Goal: Answer question/provide support

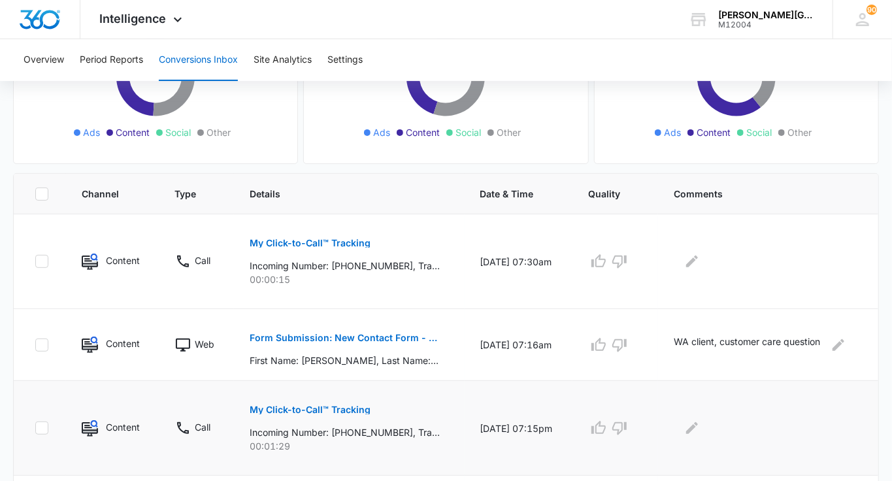
scroll to position [326, 0]
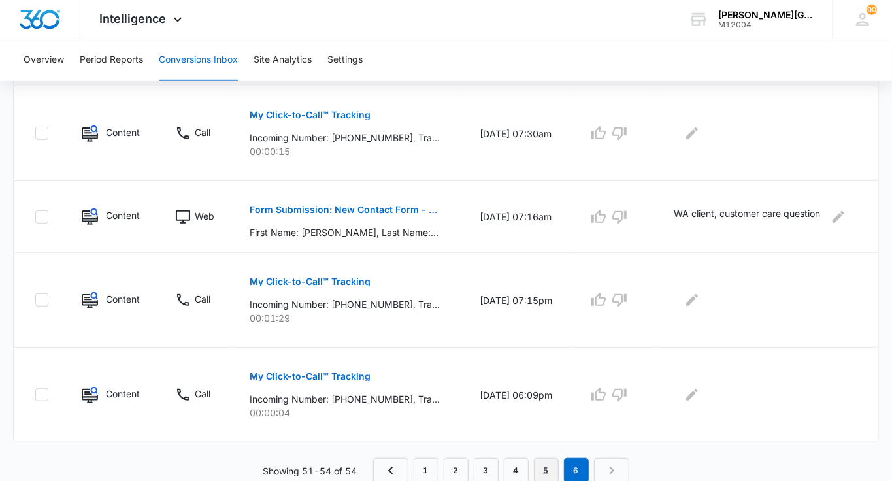
click at [557, 467] on link "5" at bounding box center [546, 470] width 25 height 25
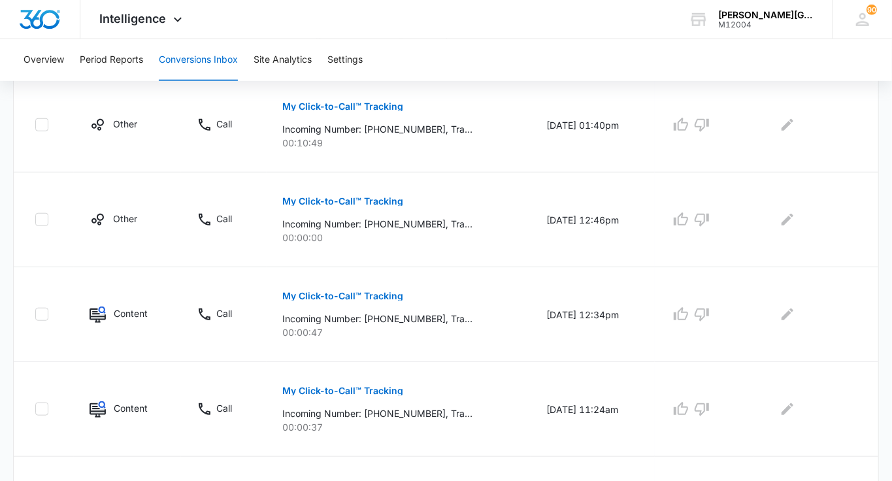
scroll to position [916, 0]
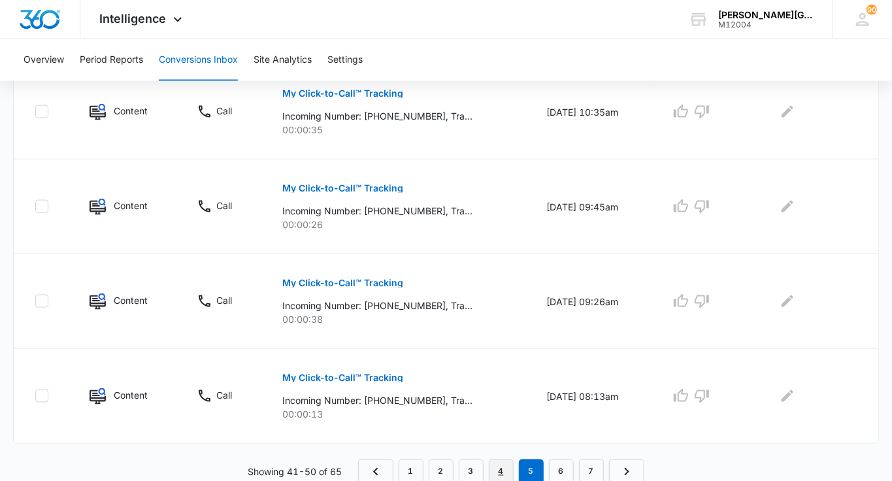
click at [507, 467] on link "4" at bounding box center [501, 472] width 25 height 25
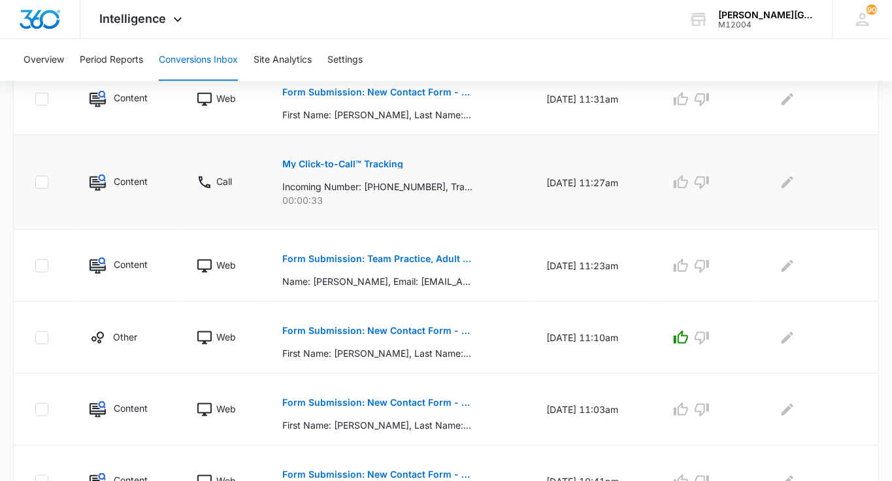
scroll to position [801, 0]
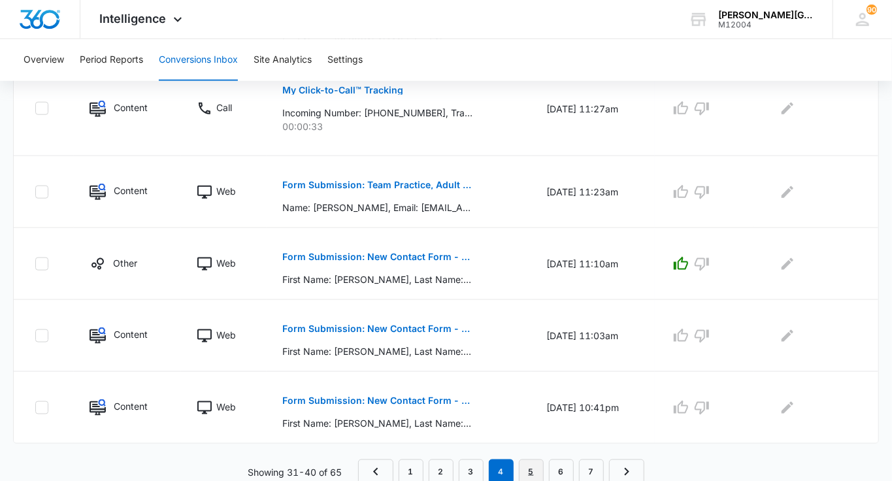
click at [524, 475] on link "5" at bounding box center [531, 472] width 25 height 25
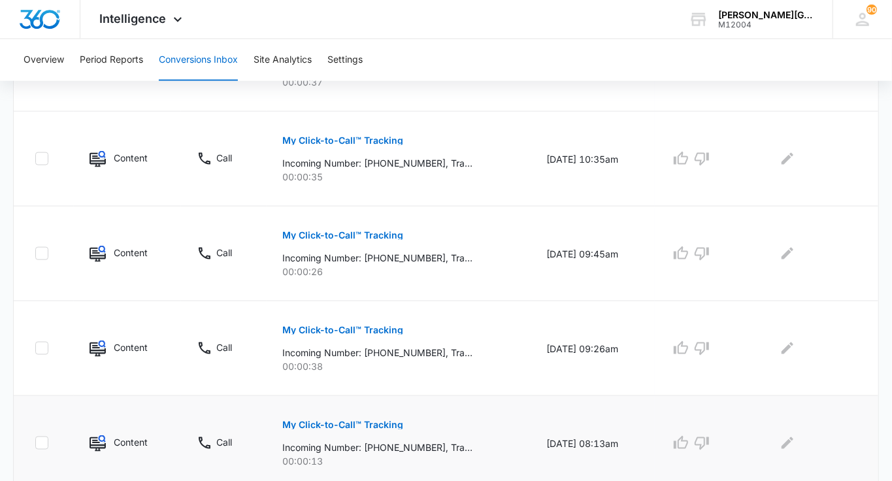
scroll to position [916, 0]
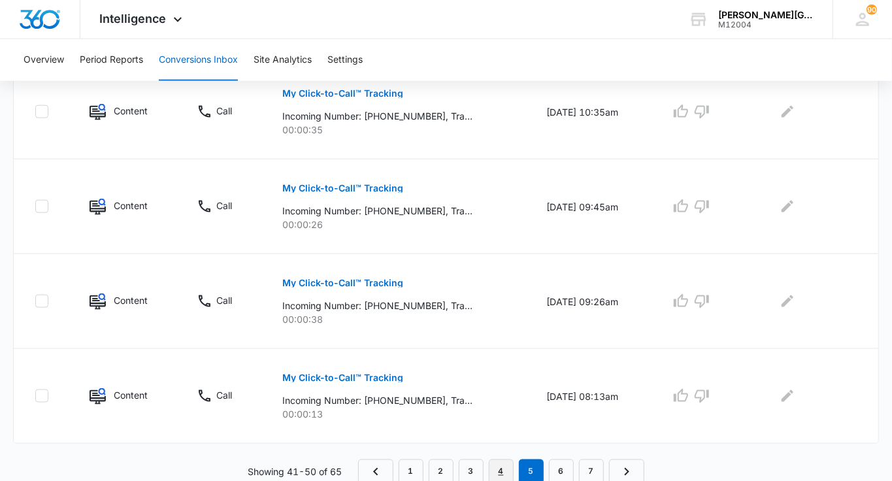
click at [509, 464] on link "4" at bounding box center [501, 472] width 25 height 25
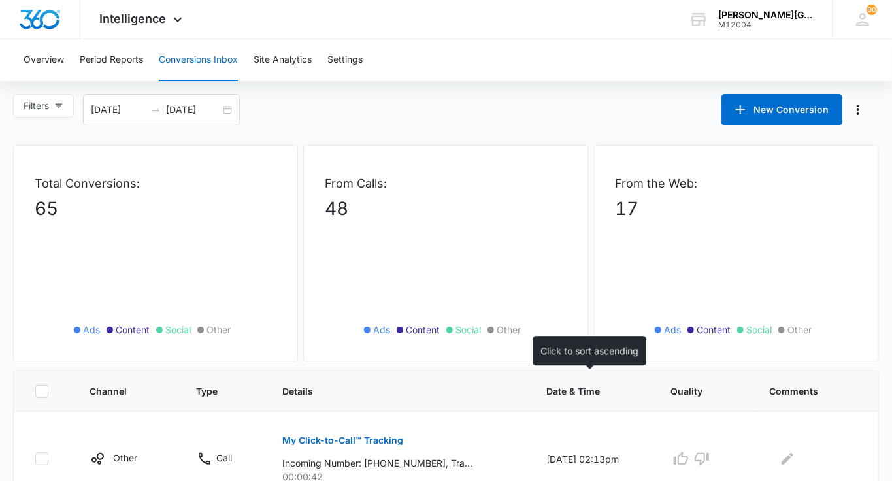
scroll to position [801, 0]
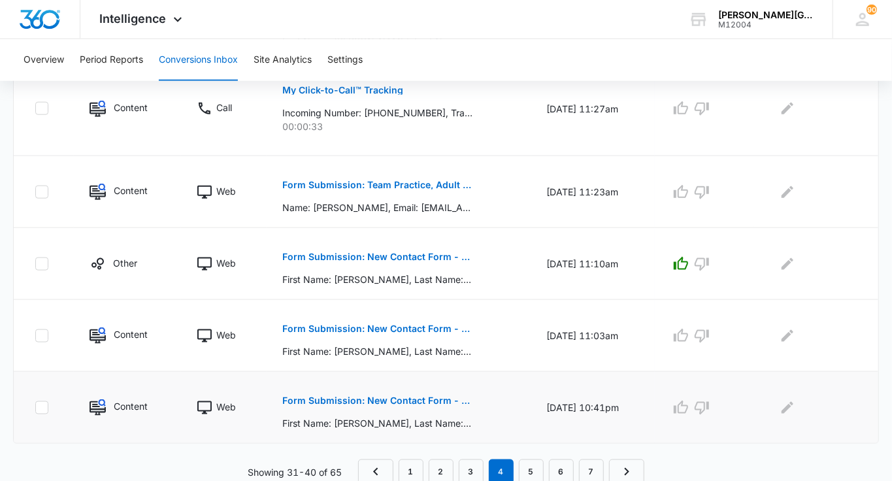
click at [385, 399] on p "Form Submission: New Contact Form - [PERSON_NAME] Tennis" at bounding box center [377, 400] width 190 height 9
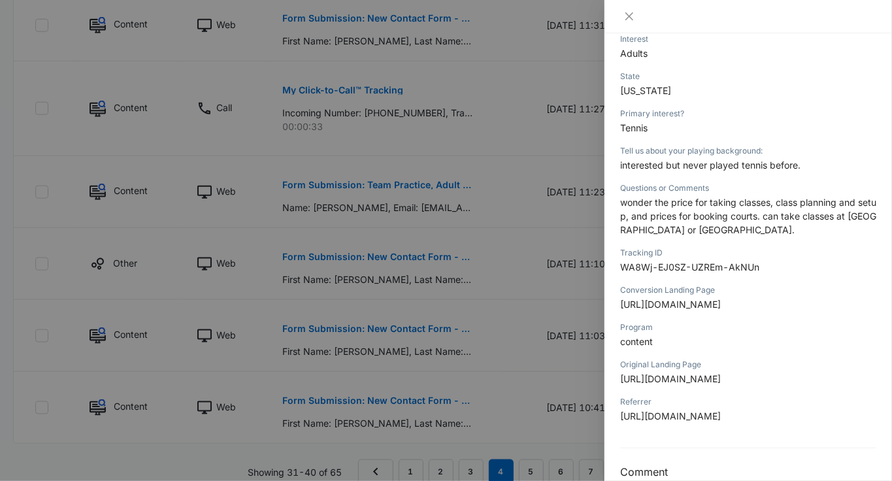
scroll to position [348, 0]
click at [586, 320] on div at bounding box center [446, 240] width 892 height 481
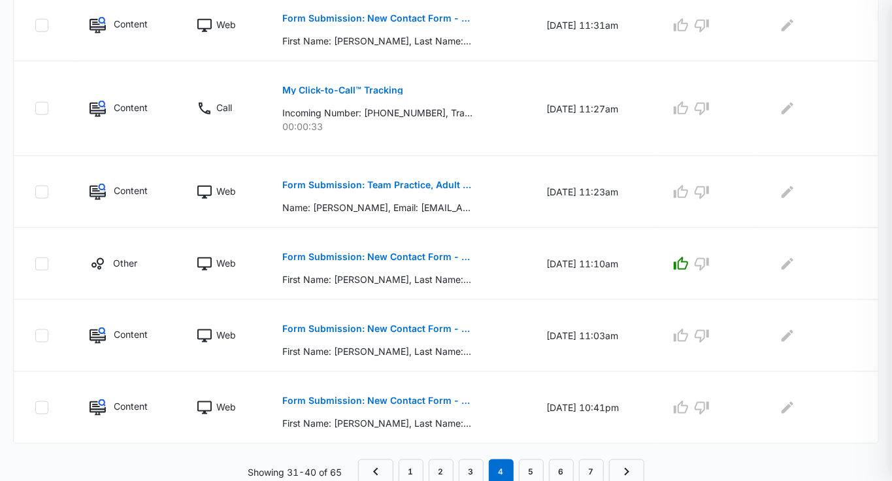
scroll to position [801, 0]
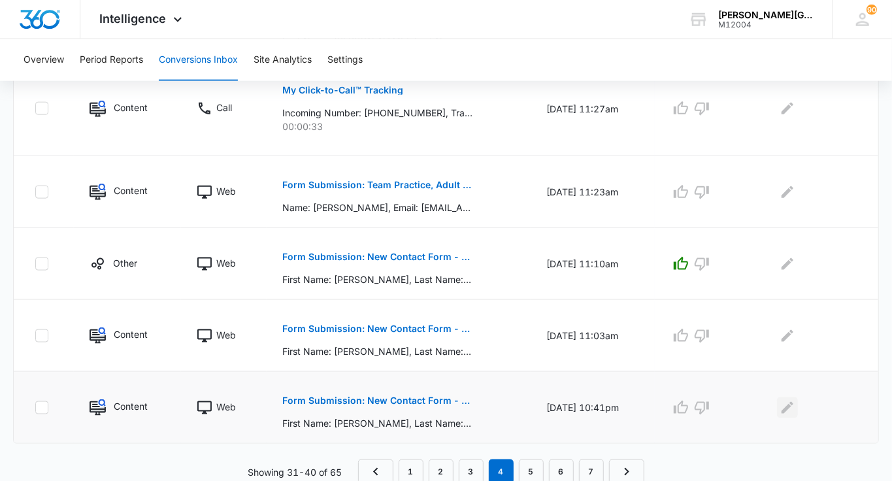
click at [788, 400] on icon "Edit Comments" at bounding box center [788, 408] width 16 height 16
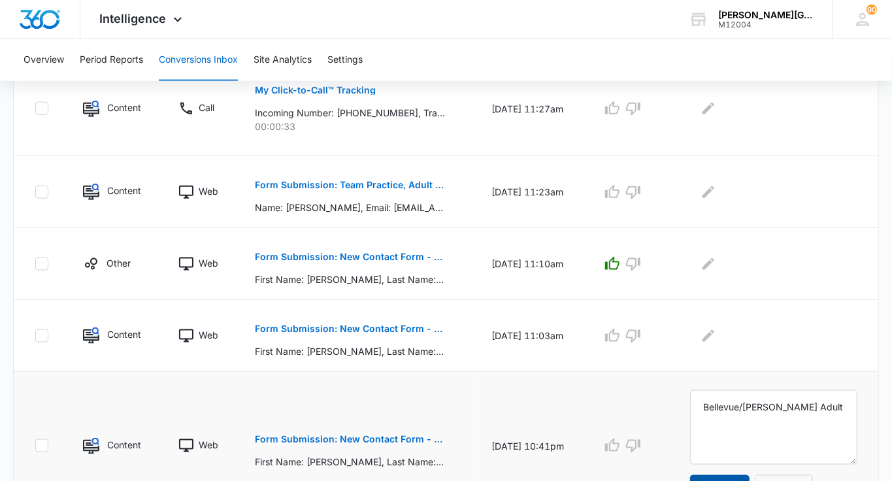
type textarea "Bellevue/[PERSON_NAME] Adult"
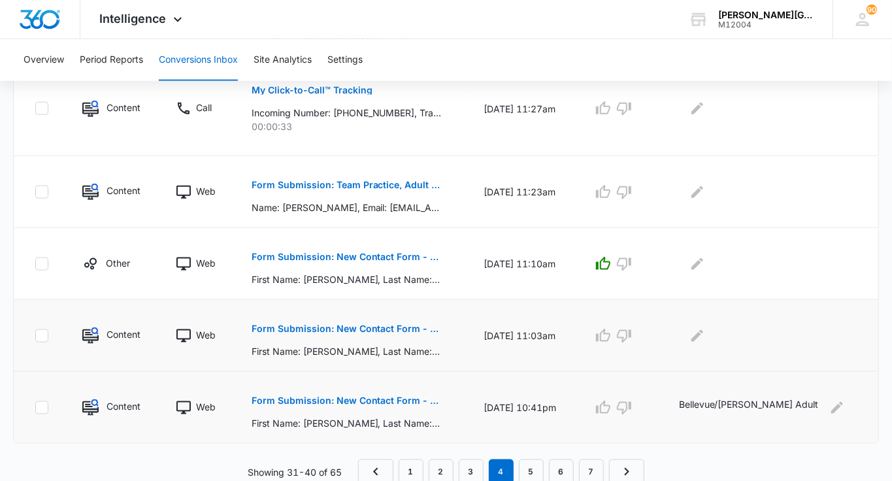
click at [405, 324] on p "Form Submission: New Contact Form - [PERSON_NAME] Tennis" at bounding box center [347, 328] width 190 height 9
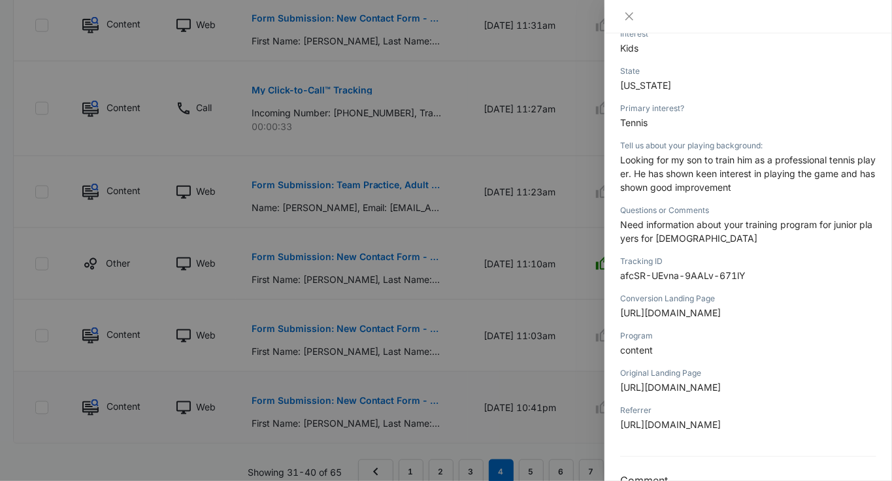
scroll to position [356, 0]
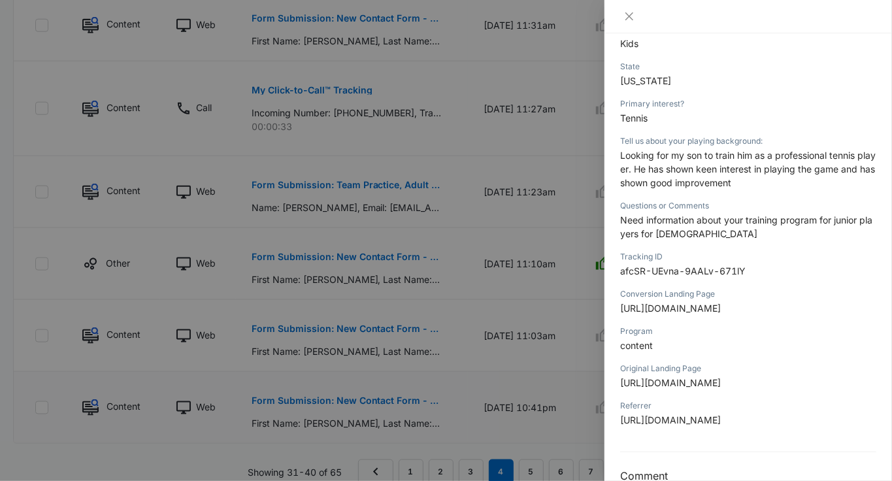
click at [507, 331] on div at bounding box center [446, 240] width 892 height 481
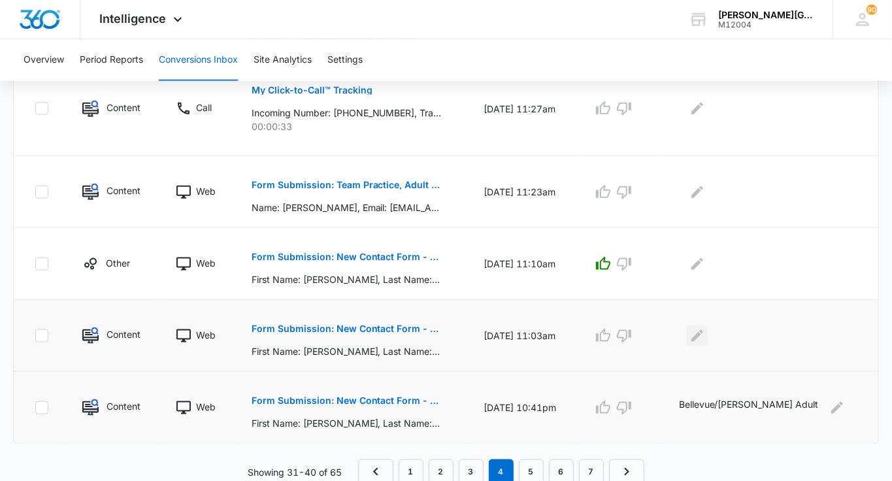
click at [703, 329] on icon "Edit Comments" at bounding box center [698, 335] width 12 height 12
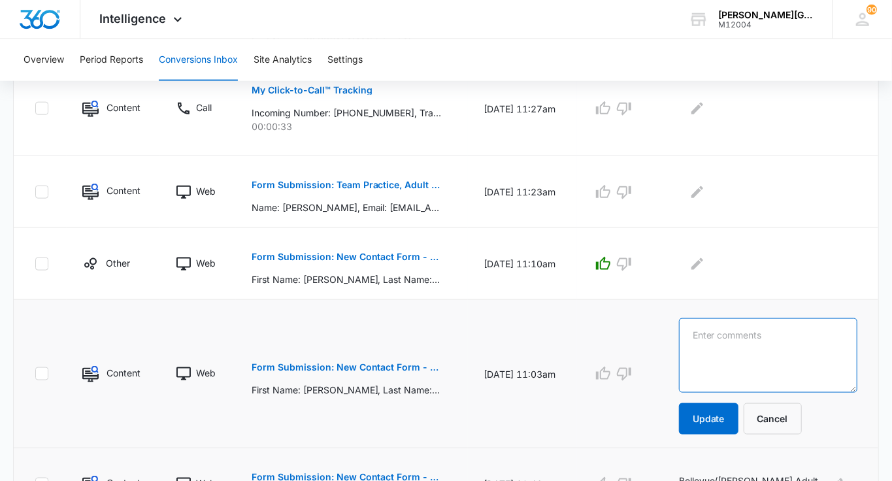
click at [732, 329] on textarea at bounding box center [768, 355] width 178 height 75
type textarea "WA Junior"
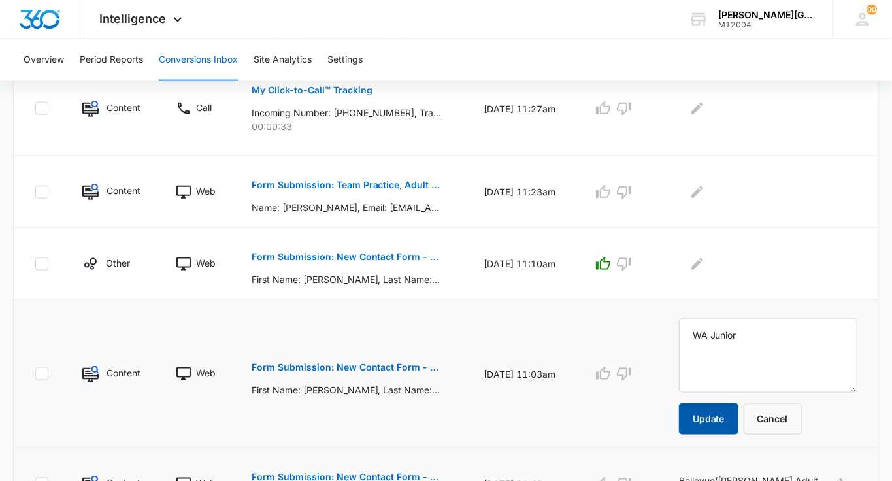
click at [731, 414] on button "Update" at bounding box center [708, 418] width 59 height 31
click at [430, 248] on button "Form Submission: New Contact Form - [PERSON_NAME] Tennis" at bounding box center [347, 256] width 190 height 31
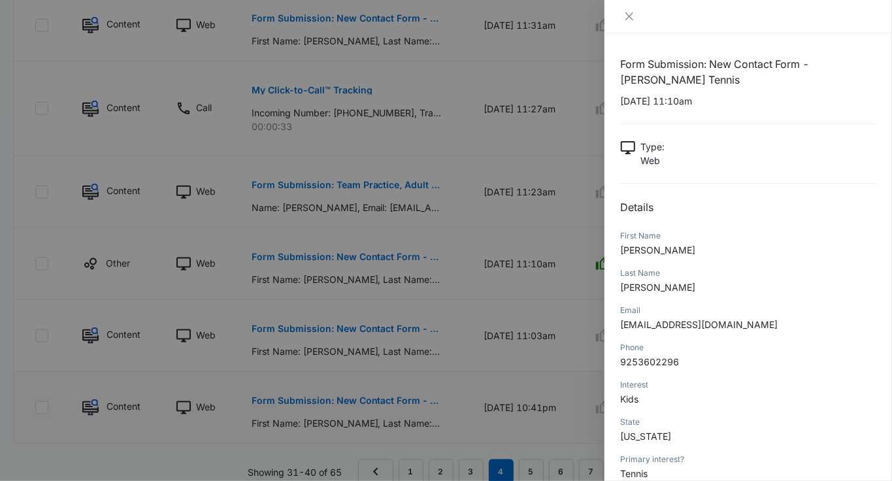
scroll to position [183, 0]
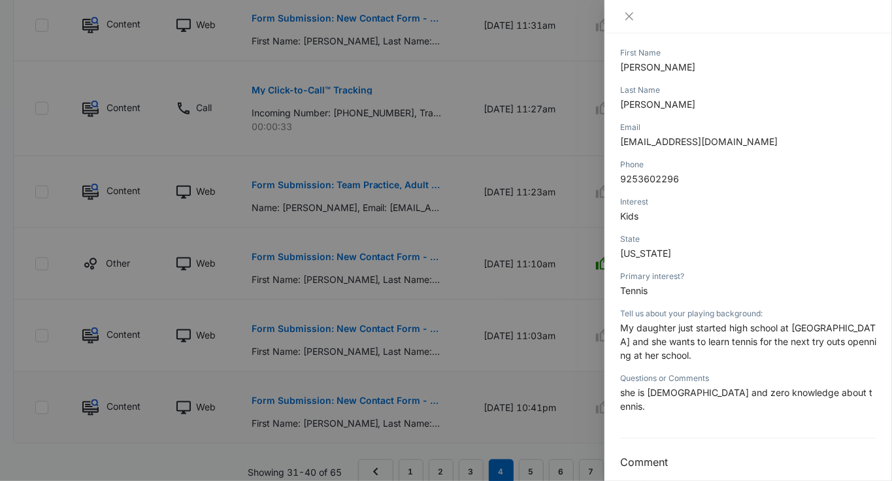
click at [522, 252] on div at bounding box center [446, 240] width 892 height 481
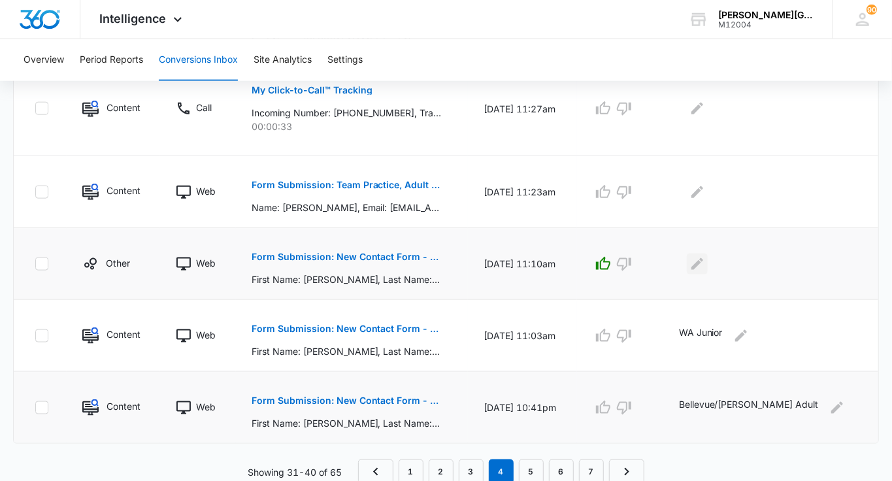
click at [705, 263] on icon "Edit Comments" at bounding box center [698, 264] width 16 height 16
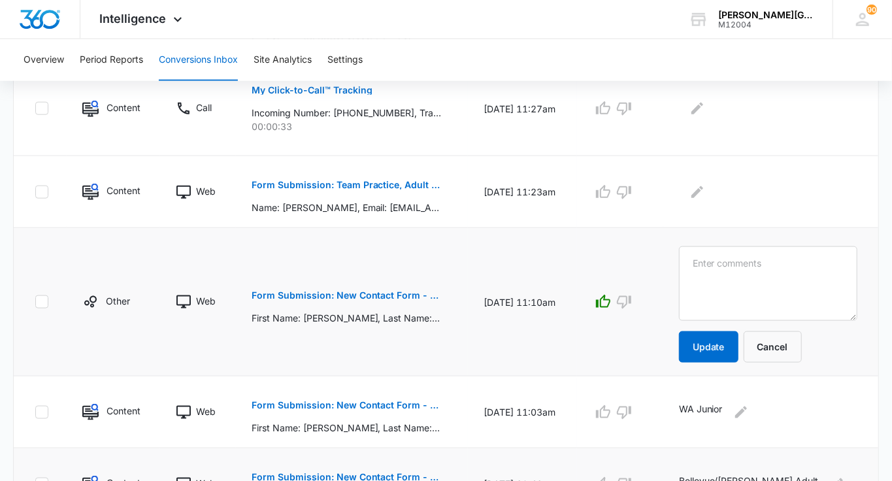
click at [732, 263] on textarea at bounding box center [768, 283] width 178 height 75
type textarea "Walnut Creek junior"
click at [739, 335] on button "Update" at bounding box center [708, 346] width 59 height 31
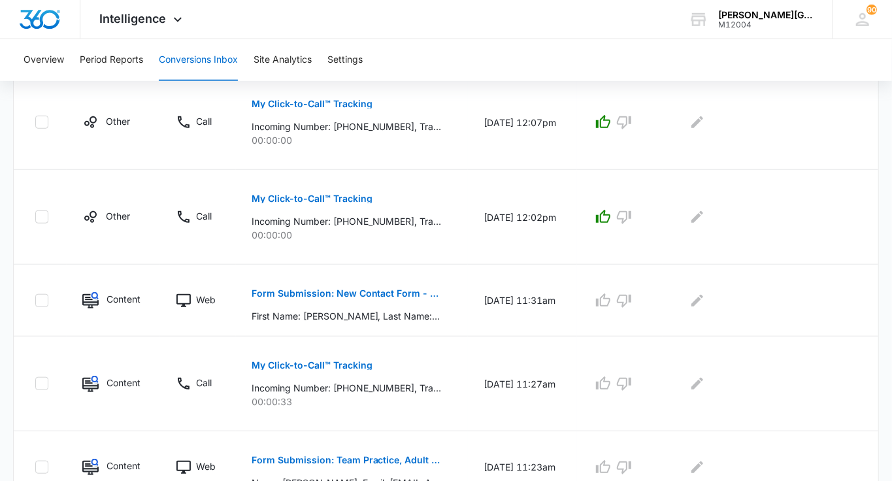
scroll to position [524, 0]
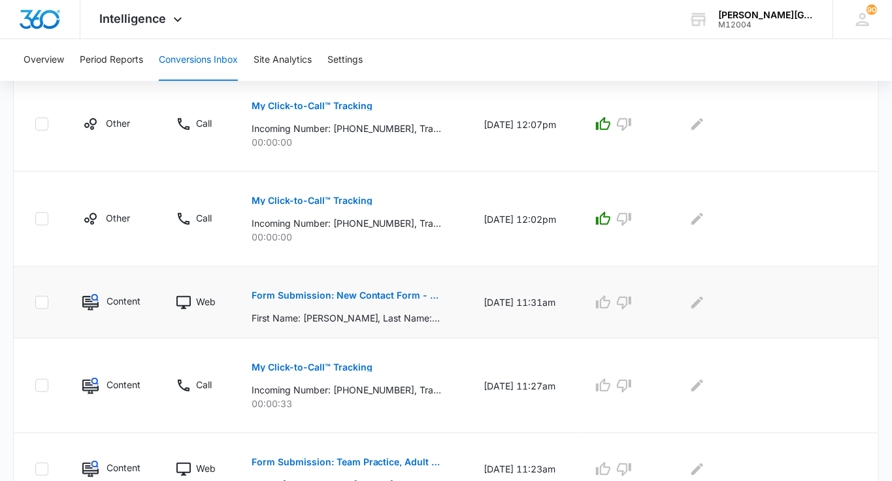
click at [397, 294] on p "Form Submission: New Contact Form - [PERSON_NAME] Tennis" at bounding box center [347, 295] width 190 height 9
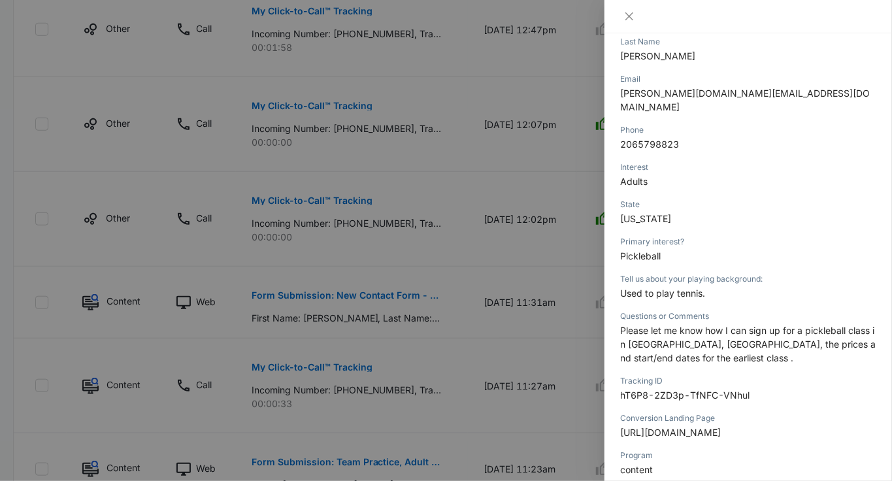
scroll to position [236, 0]
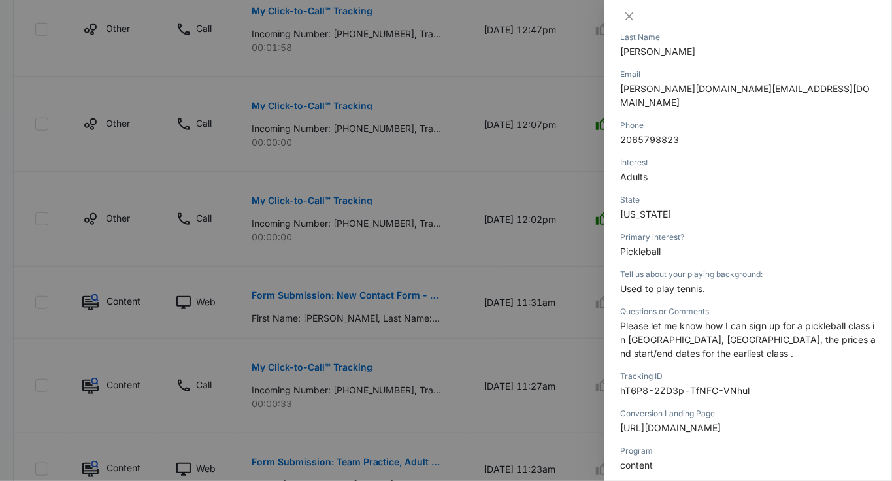
click at [642, 321] on span "Please let me know how I can sign up for a pickleball class in [GEOGRAPHIC_DATA…" at bounding box center [748, 339] width 256 height 39
copy span "Bellevue"
click at [523, 312] on div at bounding box center [446, 240] width 892 height 481
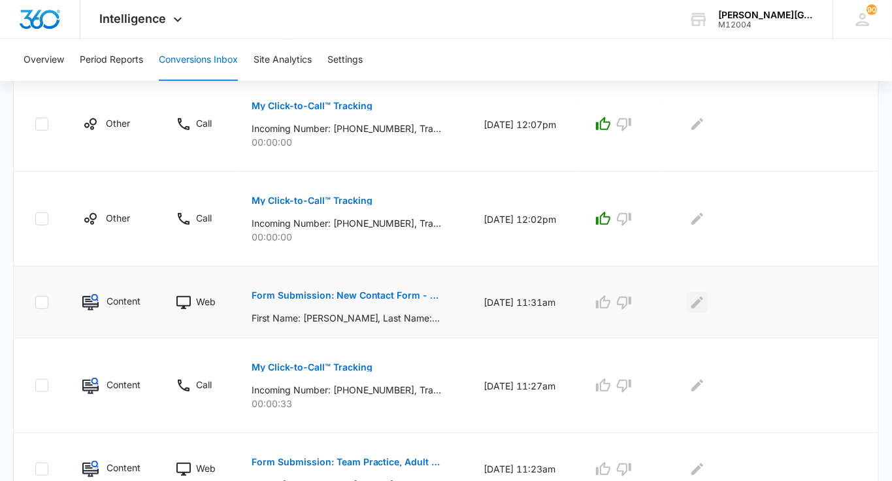
click at [705, 307] on icon "Edit Comments" at bounding box center [698, 303] width 16 height 16
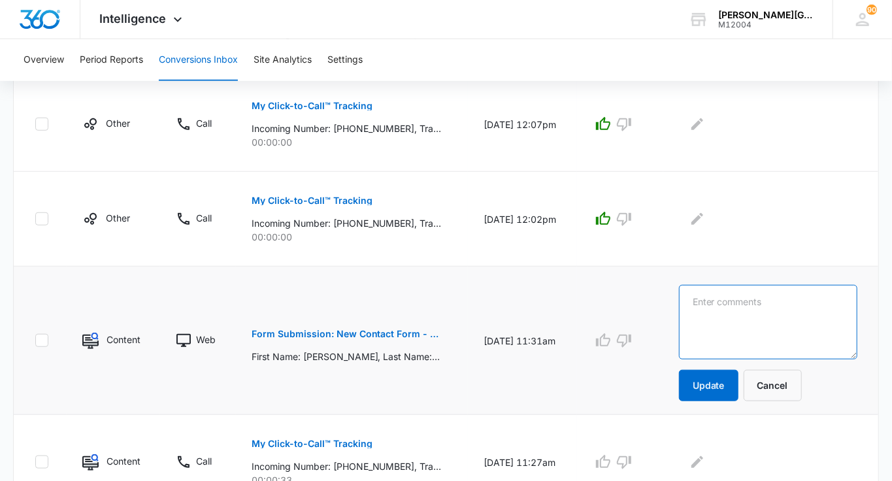
click at [725, 307] on textarea at bounding box center [768, 322] width 178 height 75
paste textarea "Bellevue"
type textarea "Bellevue Pickleball"
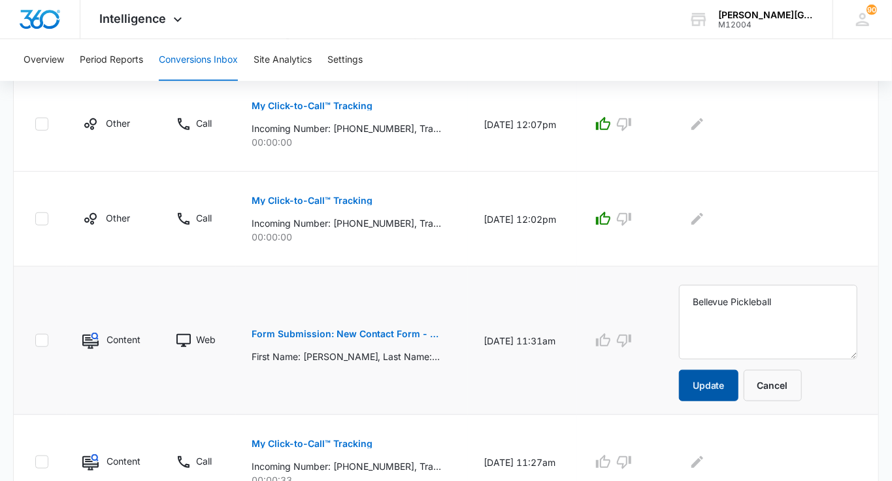
click at [737, 384] on button "Update" at bounding box center [708, 385] width 59 height 31
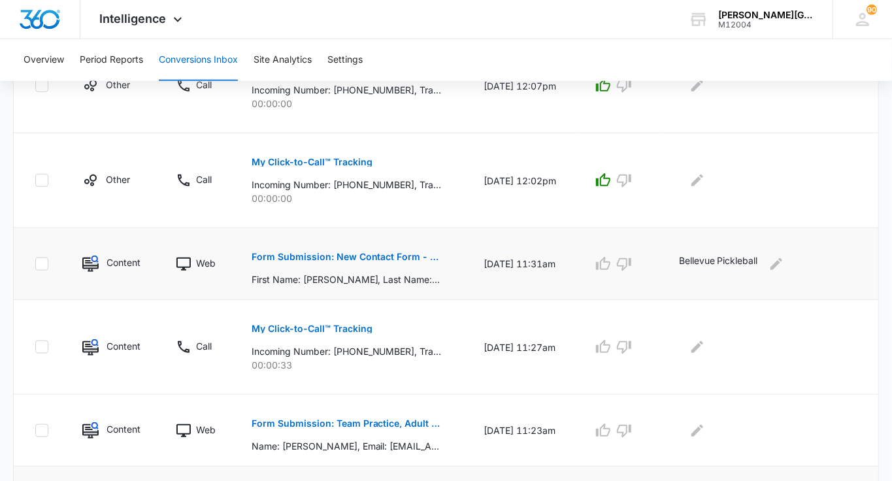
scroll to position [801, 0]
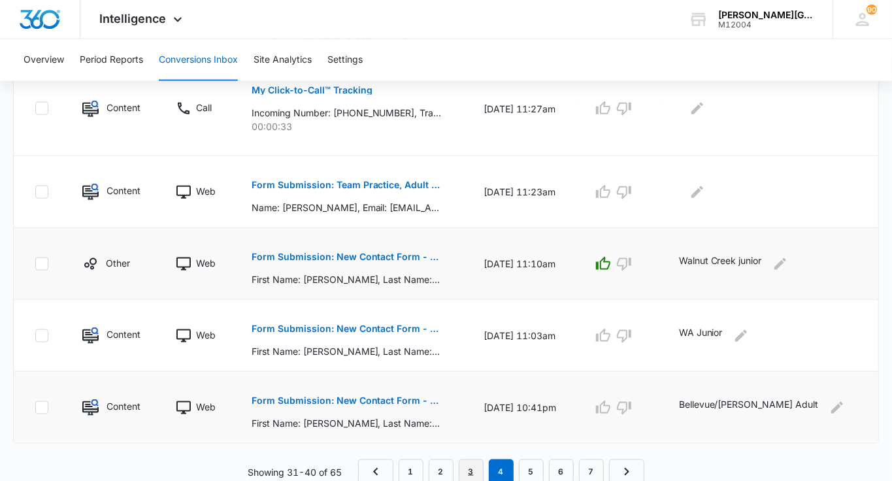
click at [474, 466] on link "3" at bounding box center [471, 472] width 25 height 25
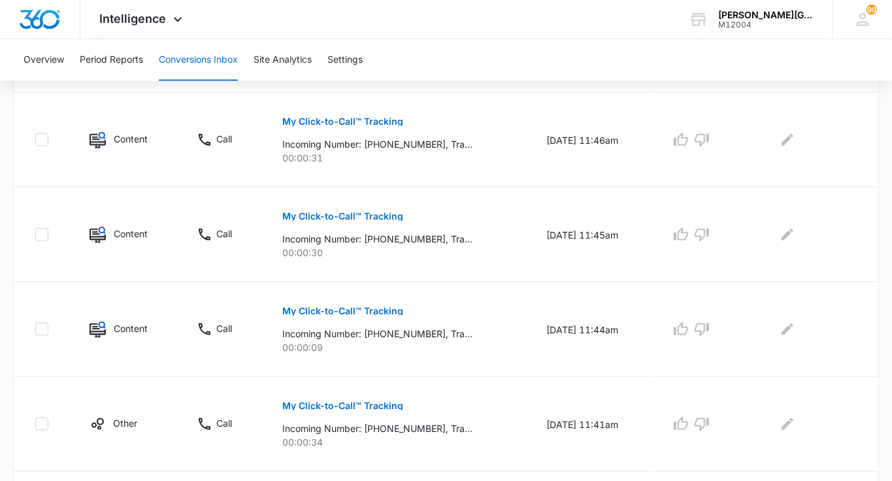
scroll to position [870, 0]
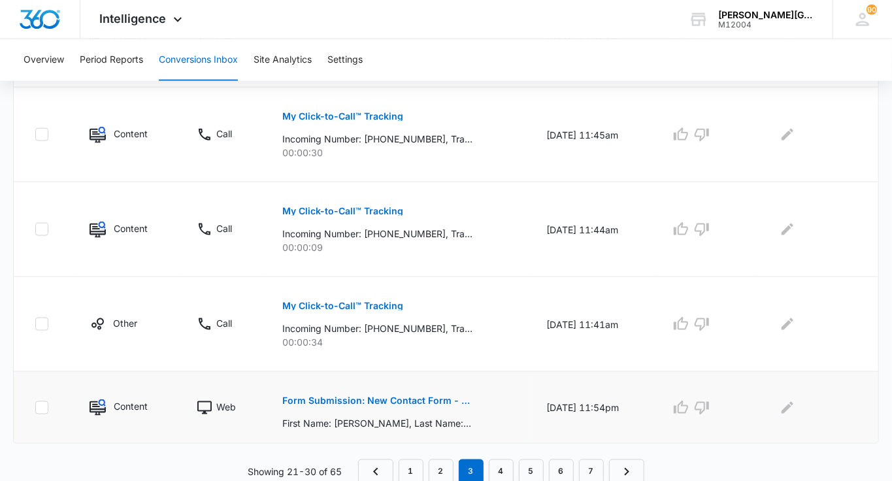
click at [420, 396] on p "Form Submission: New Contact Form - [PERSON_NAME] Tennis" at bounding box center [377, 400] width 190 height 9
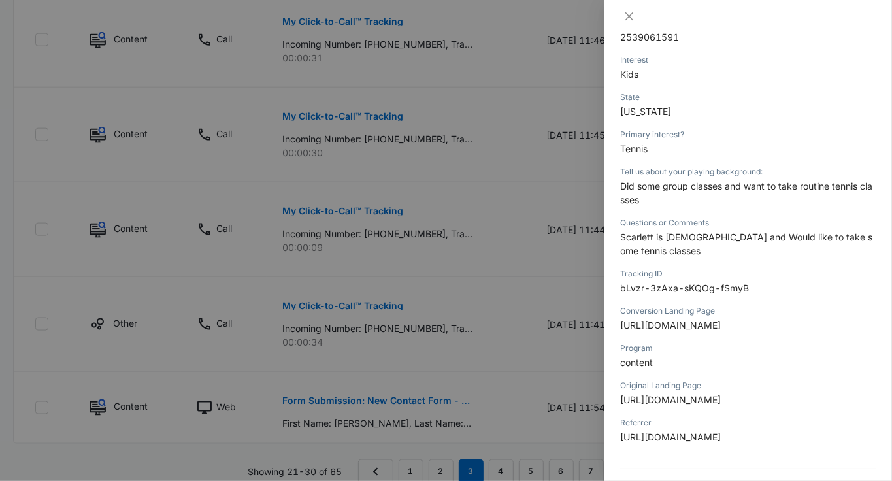
scroll to position [369, 0]
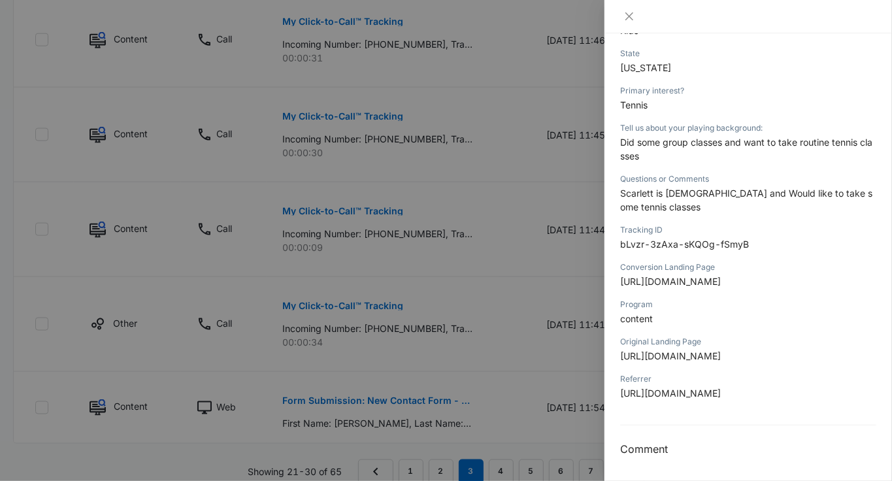
click at [529, 293] on div at bounding box center [446, 240] width 892 height 481
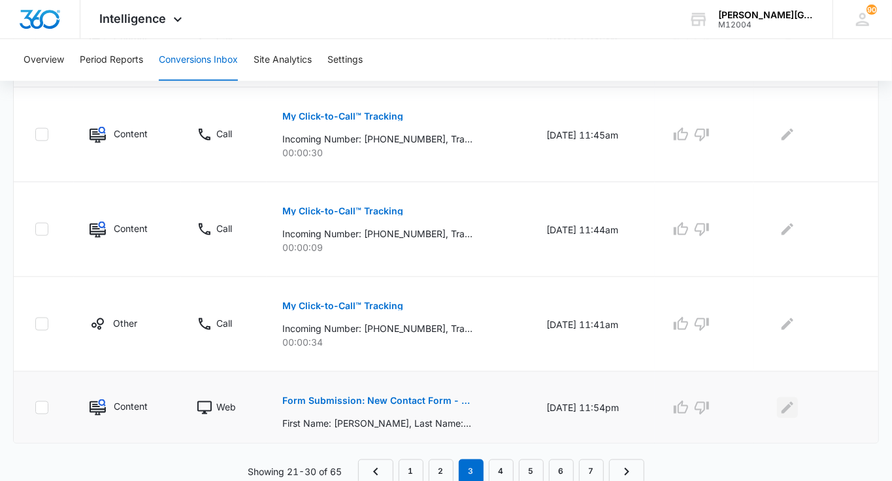
click at [790, 400] on icon "Edit Comments" at bounding box center [788, 408] width 16 height 16
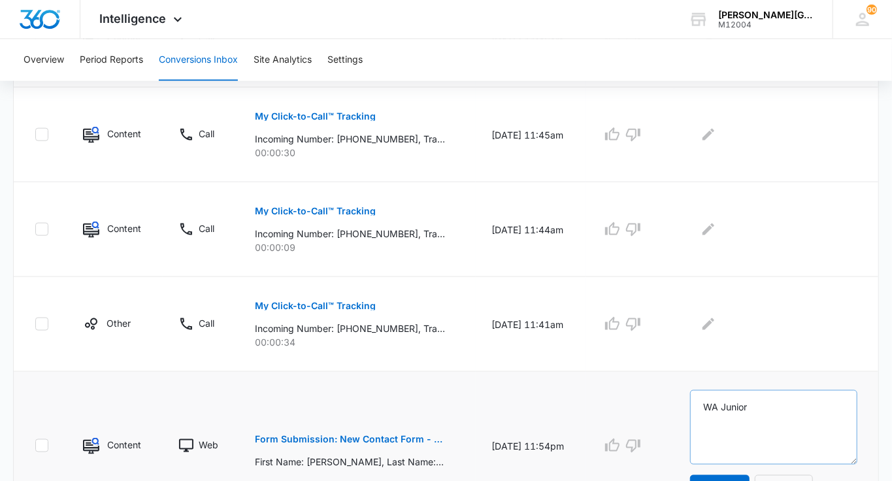
scroll to position [894, 0]
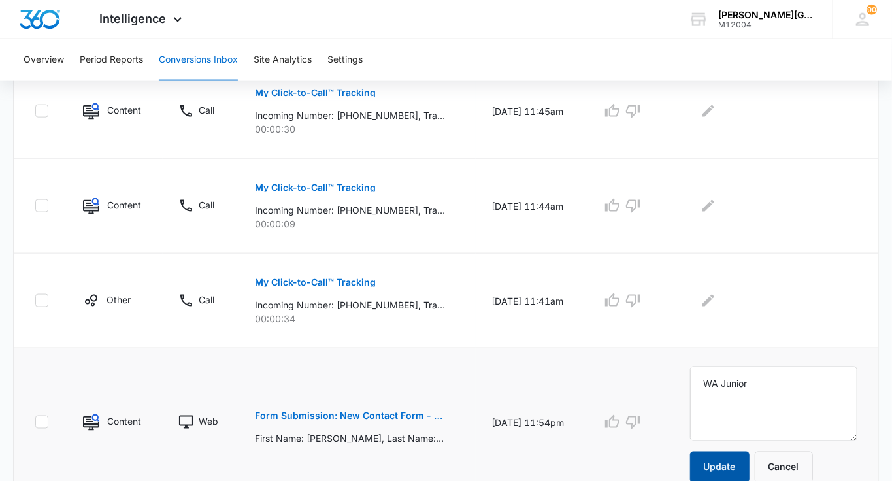
type textarea "WA Junior"
click at [742, 460] on button "Update" at bounding box center [719, 467] width 59 height 31
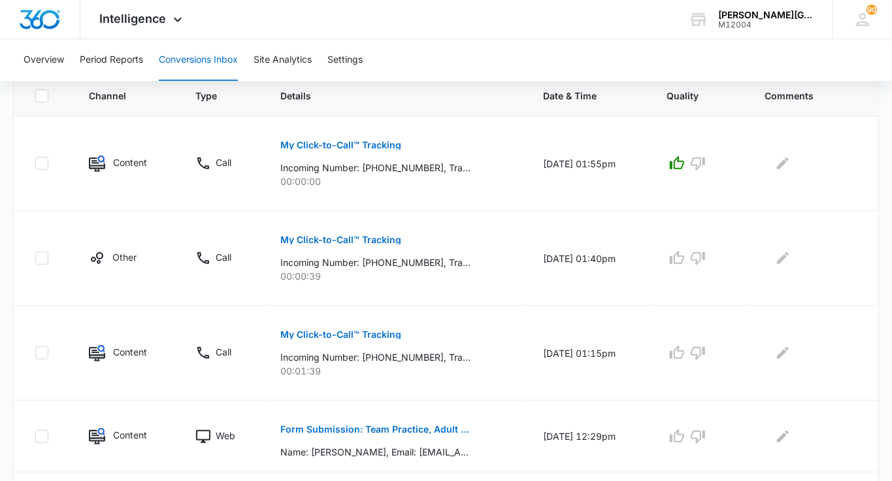
scroll to position [870, 0]
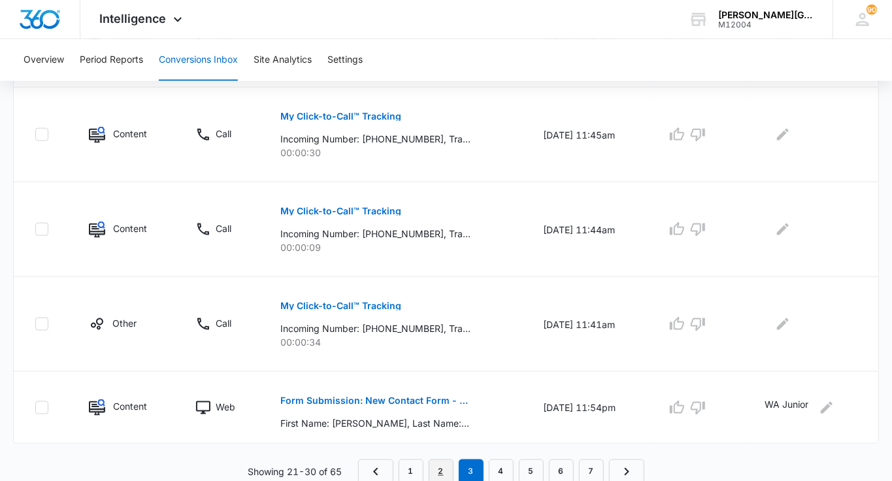
click at [440, 467] on link "2" at bounding box center [441, 472] width 25 height 25
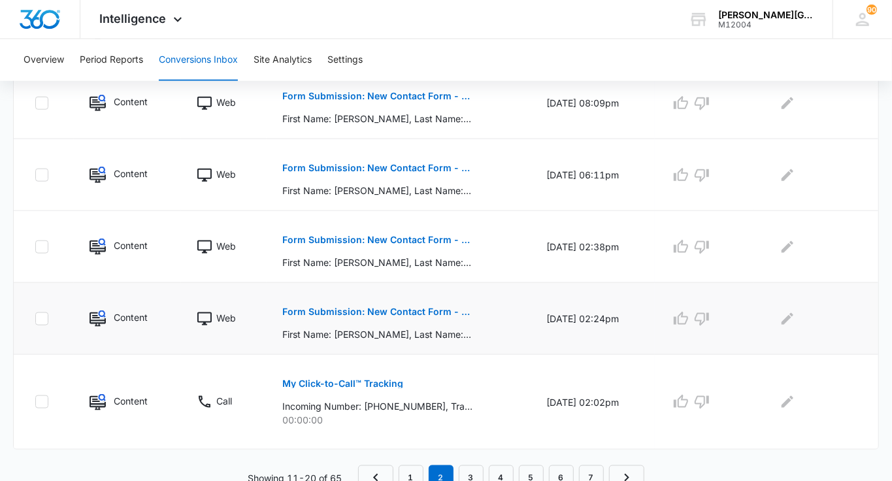
scroll to position [798, 0]
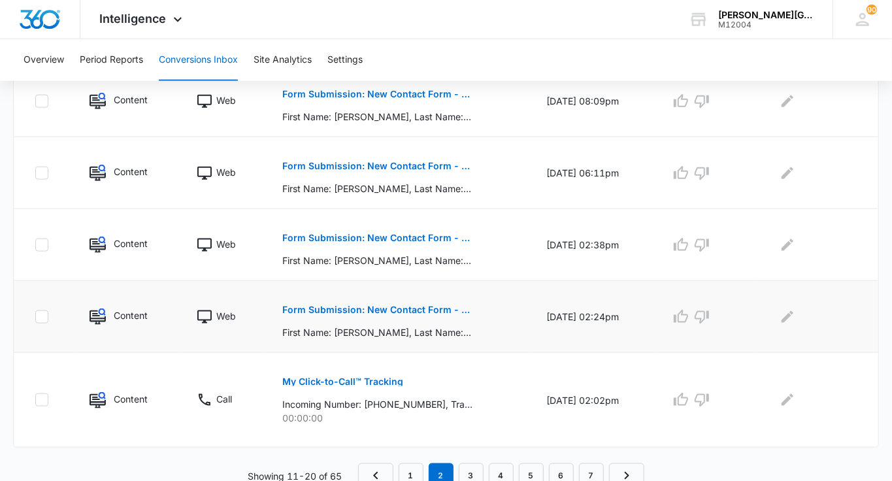
click at [403, 307] on p "Form Submission: New Contact Form - [PERSON_NAME] Tennis" at bounding box center [377, 309] width 190 height 9
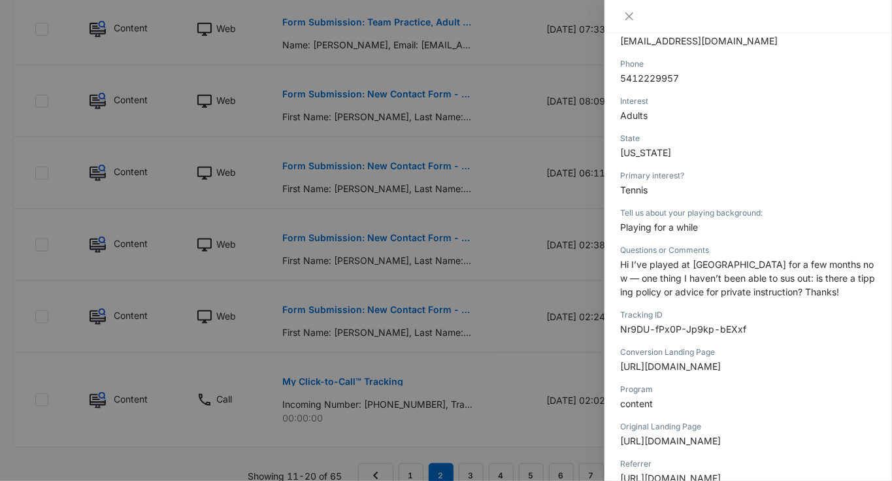
scroll to position [369, 0]
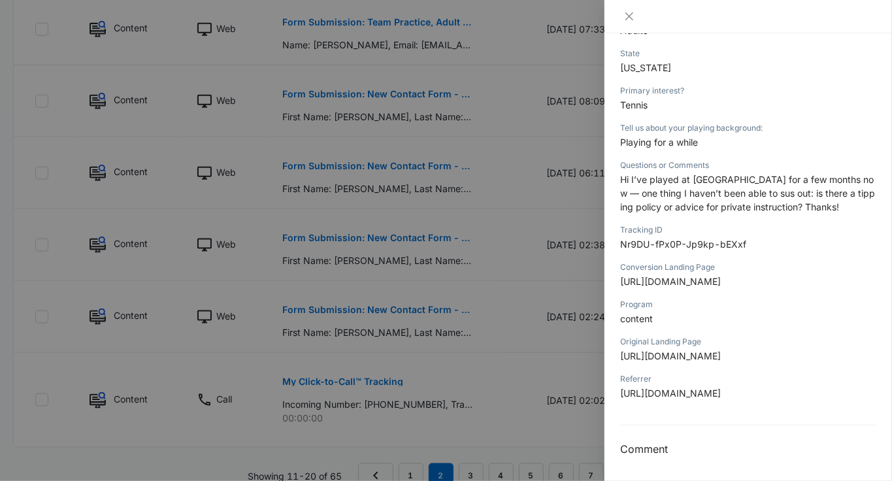
click at [503, 348] on div at bounding box center [446, 240] width 892 height 481
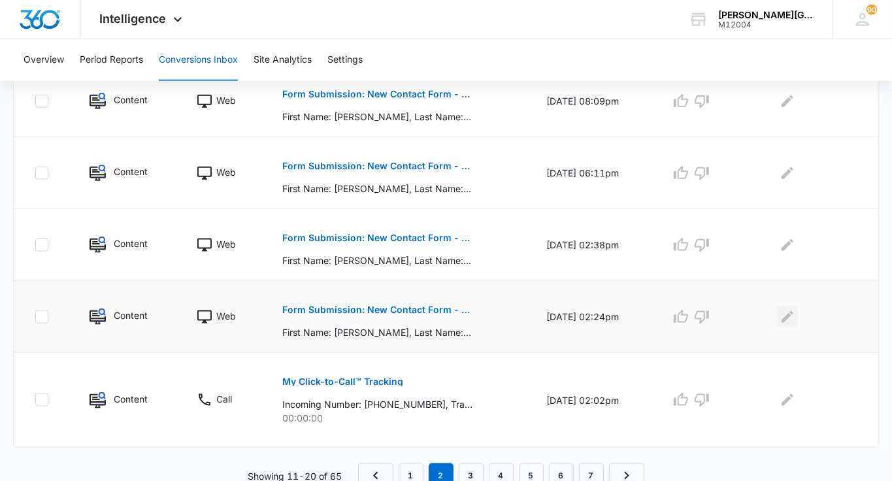
click at [794, 312] on icon "Edit Comments" at bounding box center [788, 317] width 12 height 12
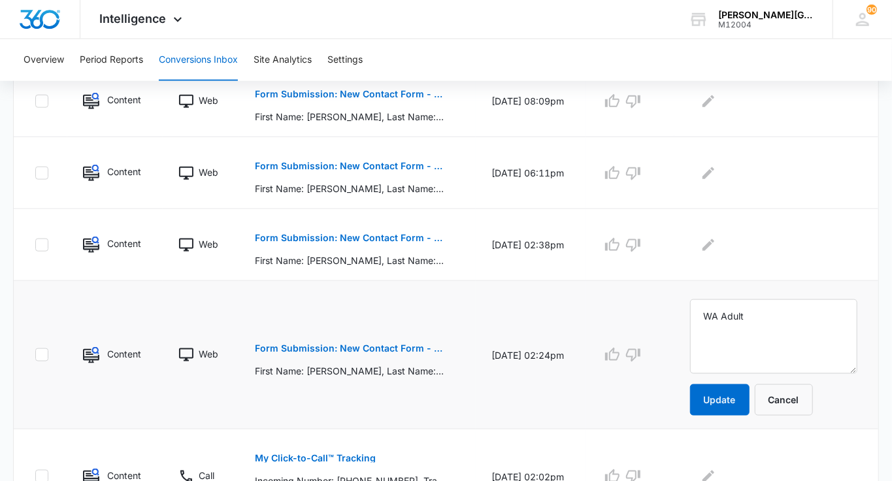
type textarea "WA Adult"
click at [724, 380] on form "WA Adult Update Cancel" at bounding box center [773, 357] width 167 height 116
click at [726, 394] on button "Update" at bounding box center [719, 399] width 59 height 31
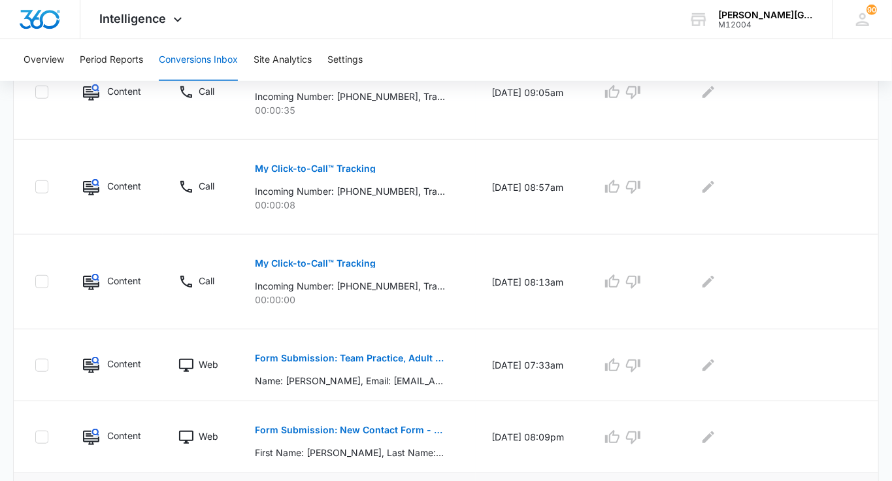
scroll to position [877, 0]
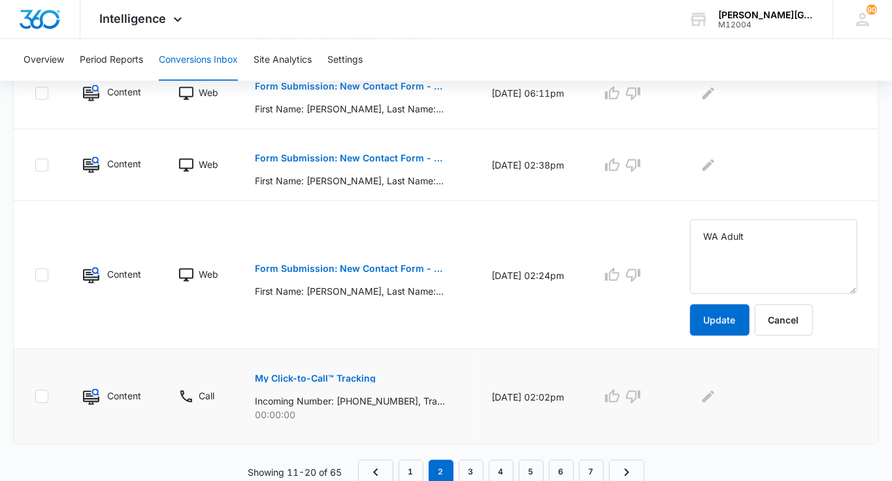
click at [337, 375] on p "My Click-to-Call™ Tracking" at bounding box center [315, 378] width 121 height 9
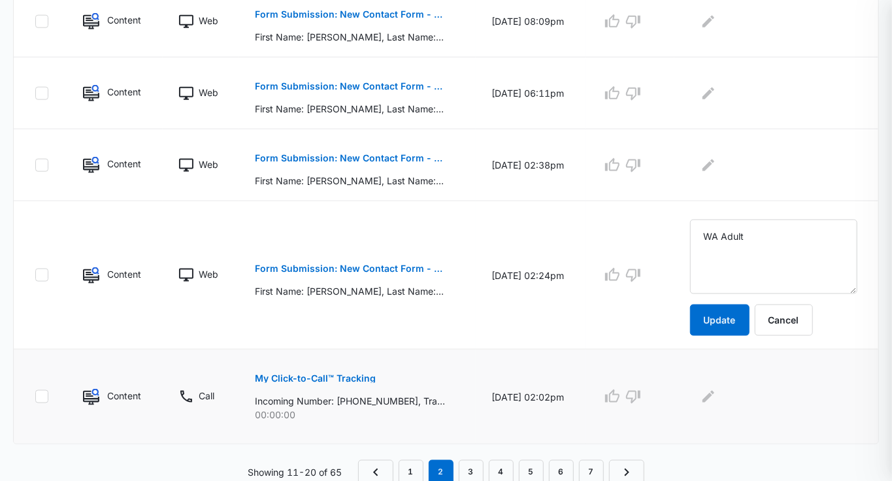
scroll to position [841, 0]
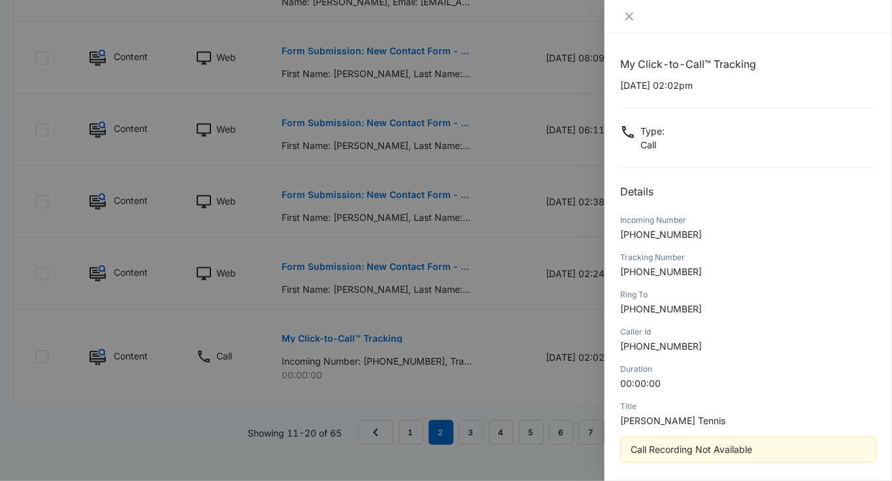
click at [656, 233] on span "[PHONE_NUMBER]" at bounding box center [661, 234] width 82 height 11
copy span "16503059677"
click at [509, 306] on div at bounding box center [446, 240] width 892 height 481
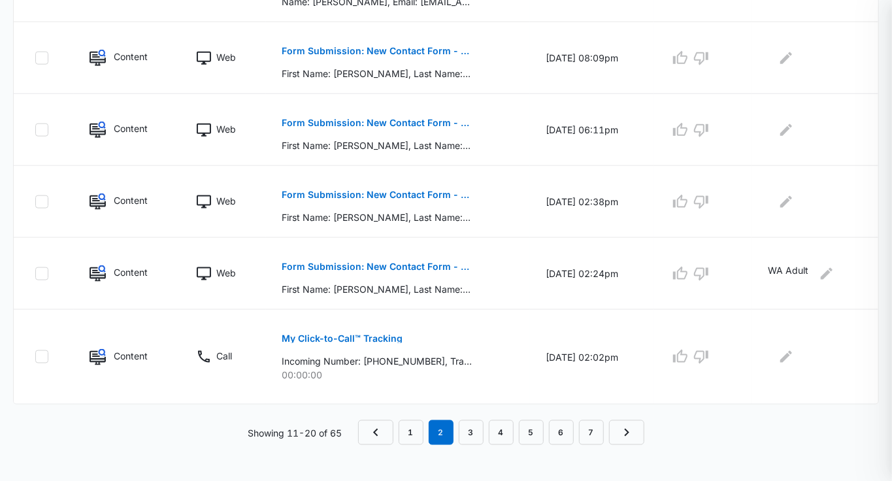
scroll to position [801, 0]
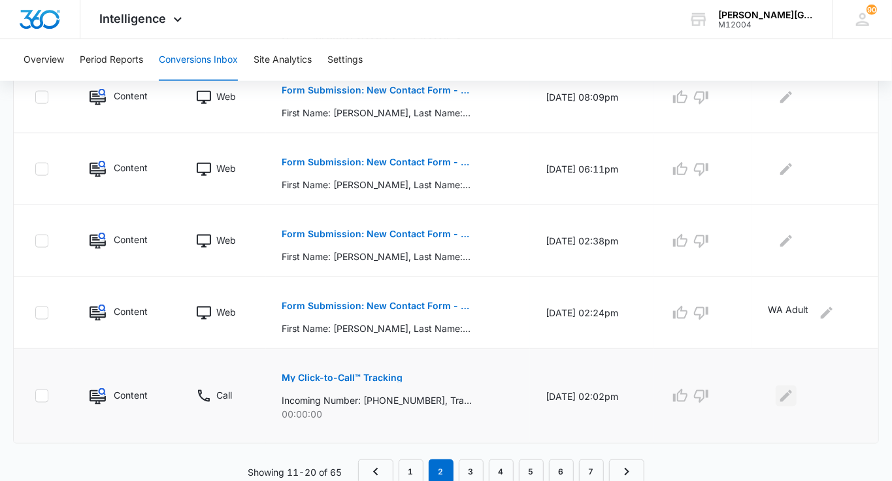
click at [791, 399] on icon "Edit Comments" at bounding box center [787, 396] width 16 height 16
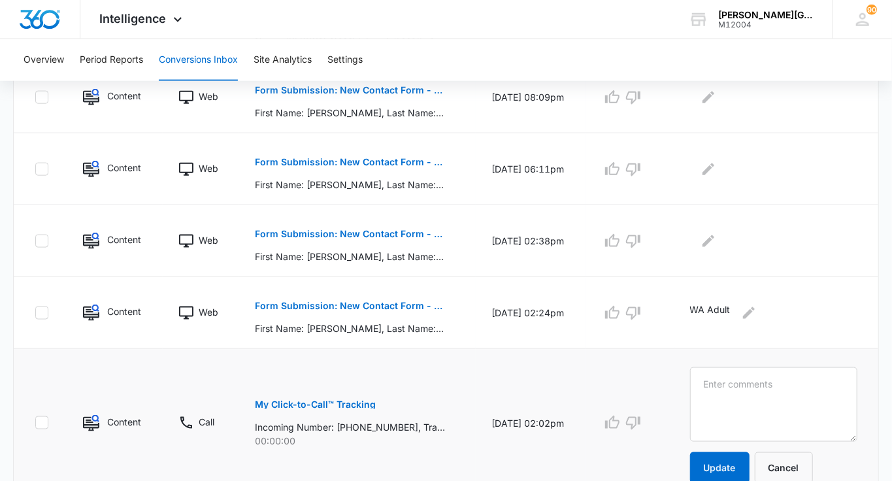
click at [791, 399] on textarea at bounding box center [773, 404] width 167 height 75
type textarea "[PERSON_NAME], [GEOGRAPHIC_DATA]"
click at [736, 462] on button "Update" at bounding box center [719, 467] width 59 height 31
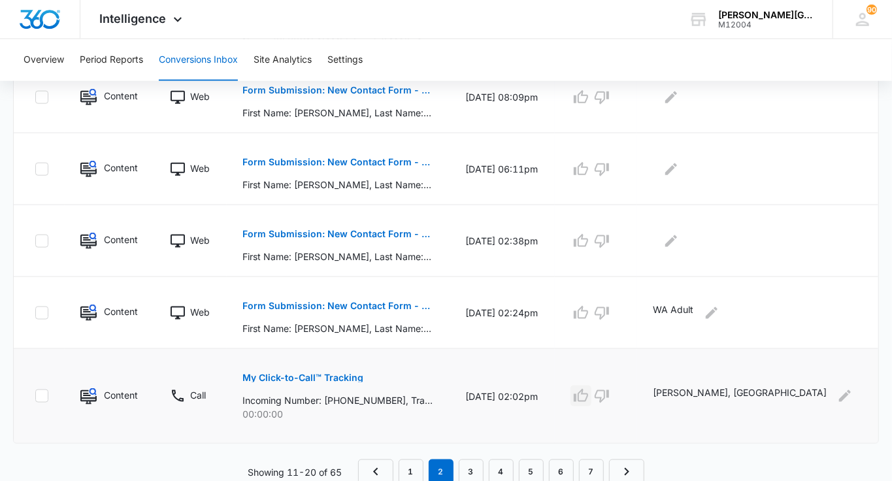
click at [589, 396] on icon "button" at bounding box center [581, 396] width 16 height 16
click at [371, 231] on p "Form Submission: New Contact Form - [PERSON_NAME] Tennis" at bounding box center [338, 233] width 190 height 9
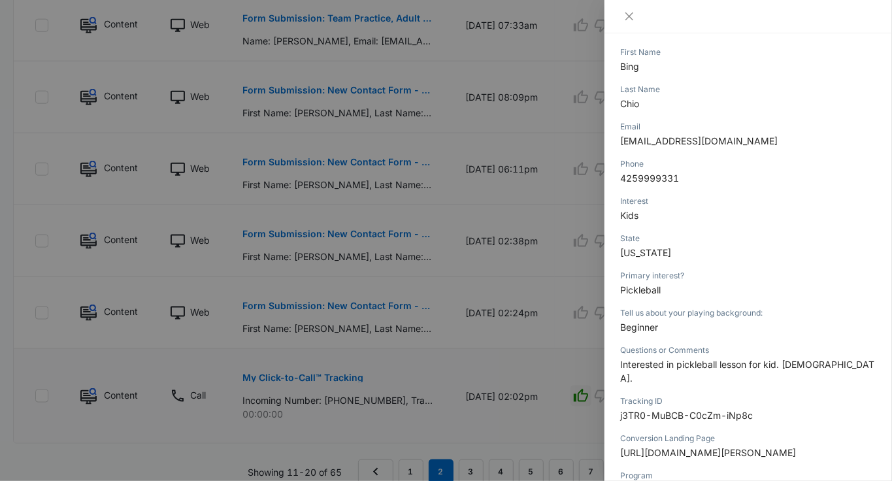
scroll to position [182, 0]
click at [555, 300] on div at bounding box center [446, 240] width 892 height 481
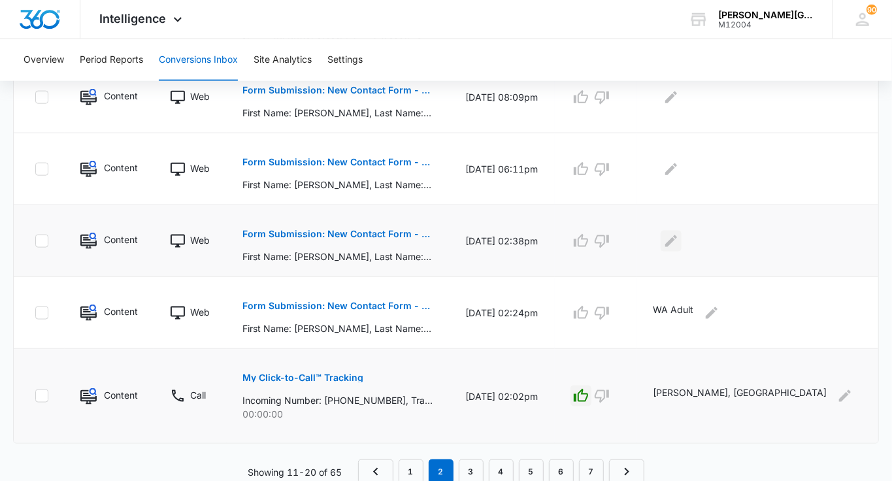
click at [677, 238] on icon "Edit Comments" at bounding box center [671, 241] width 12 height 12
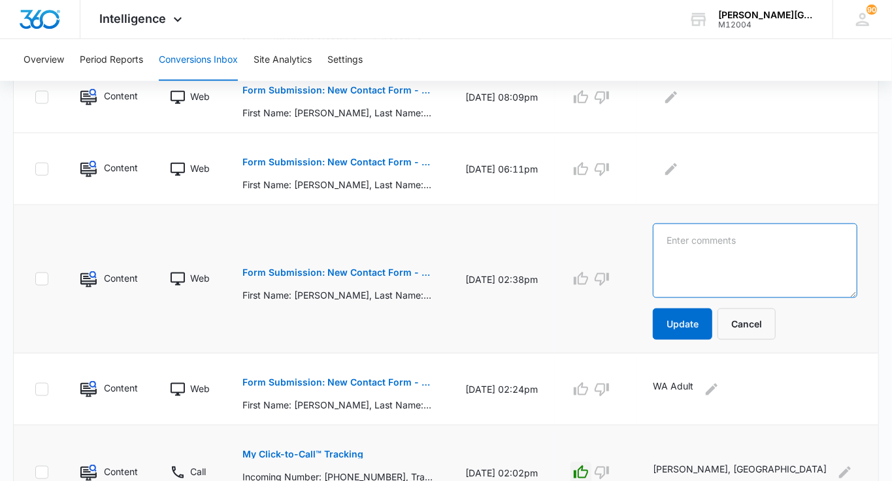
click at [720, 238] on textarea at bounding box center [755, 261] width 205 height 75
type textarea "RTC Pickleball Junior"
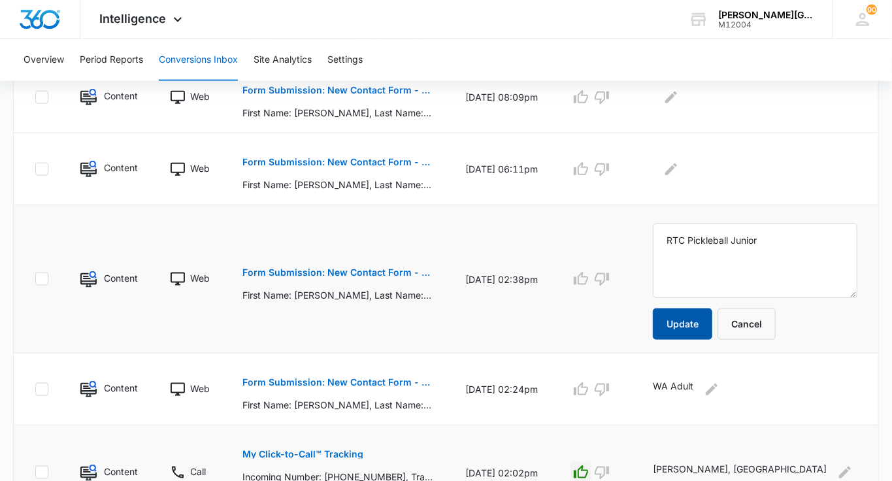
click at [713, 316] on button "Update" at bounding box center [682, 324] width 59 height 31
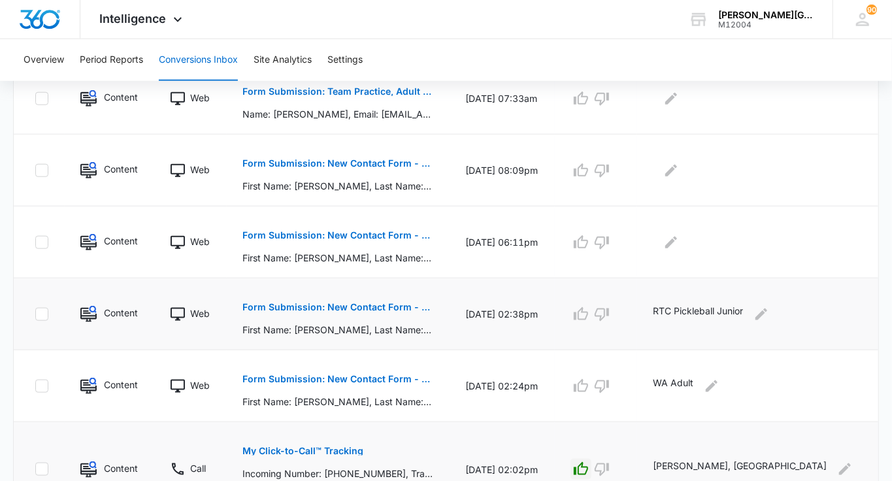
scroll to position [730, 0]
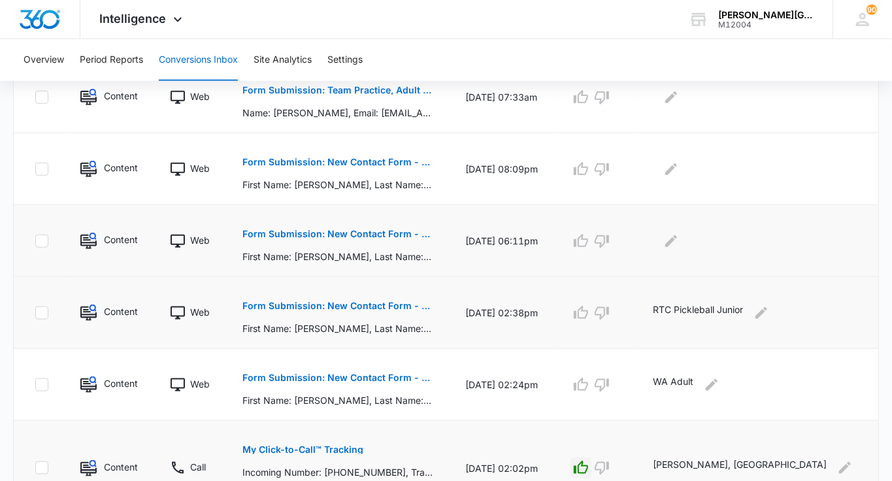
click at [389, 229] on p "Form Submission: New Contact Form - [PERSON_NAME] Tennis" at bounding box center [338, 233] width 190 height 9
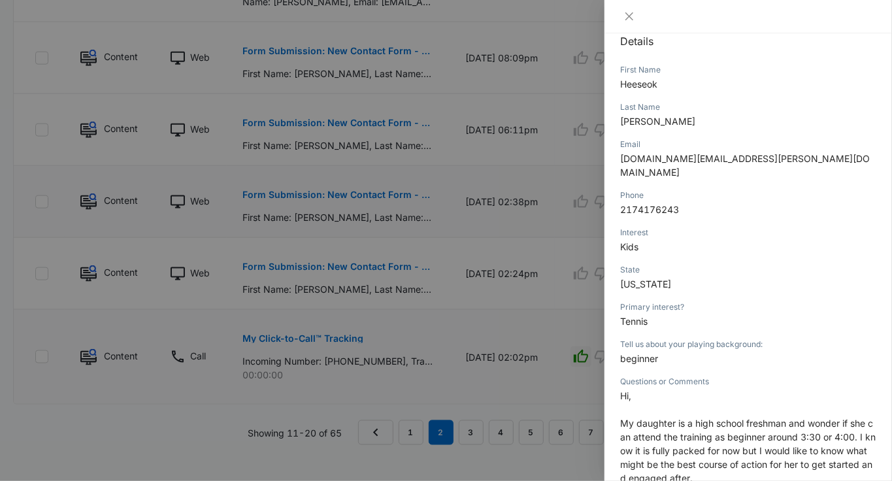
scroll to position [0, 0]
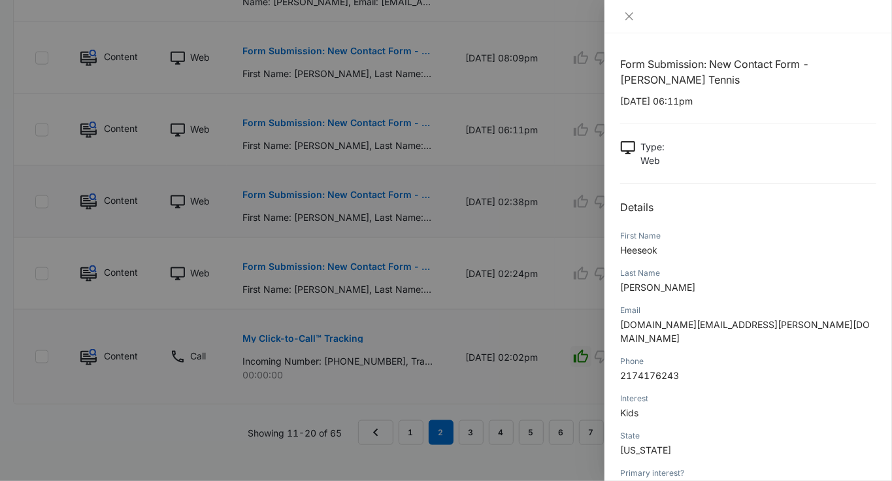
click at [556, 302] on div at bounding box center [446, 240] width 892 height 481
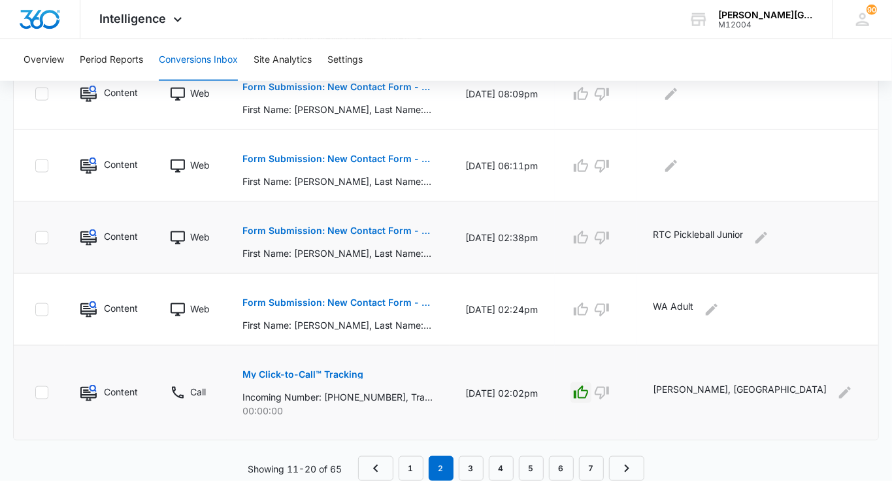
scroll to position [801, 0]
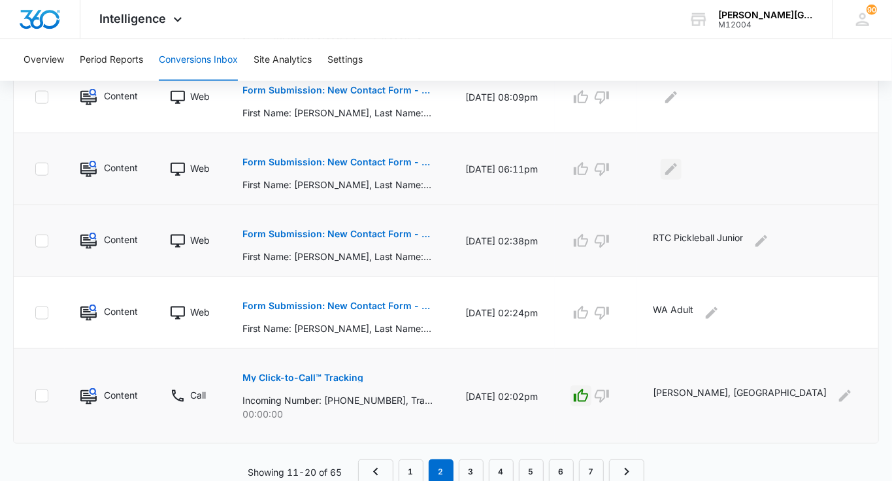
click at [682, 175] on button "Edit Comments" at bounding box center [671, 169] width 21 height 21
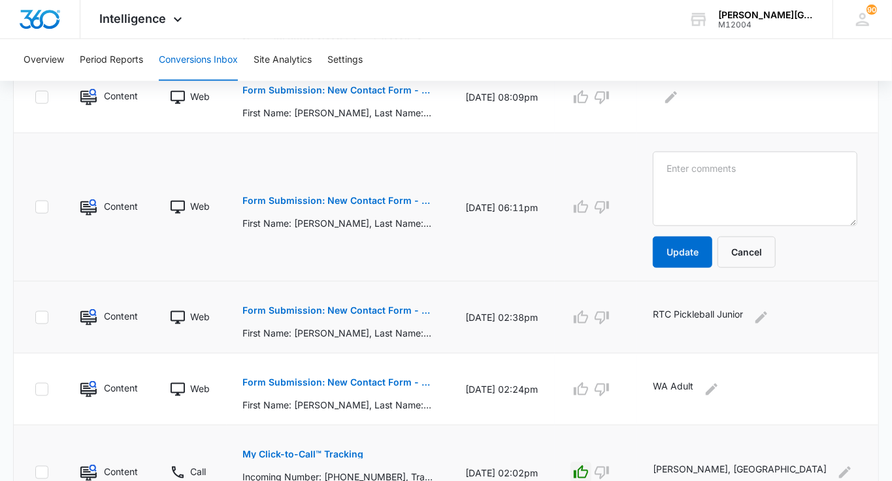
click at [715, 175] on textarea at bounding box center [755, 189] width 205 height 75
type textarea "WA Junior"
click at [713, 251] on button "Update" at bounding box center [682, 252] width 59 height 31
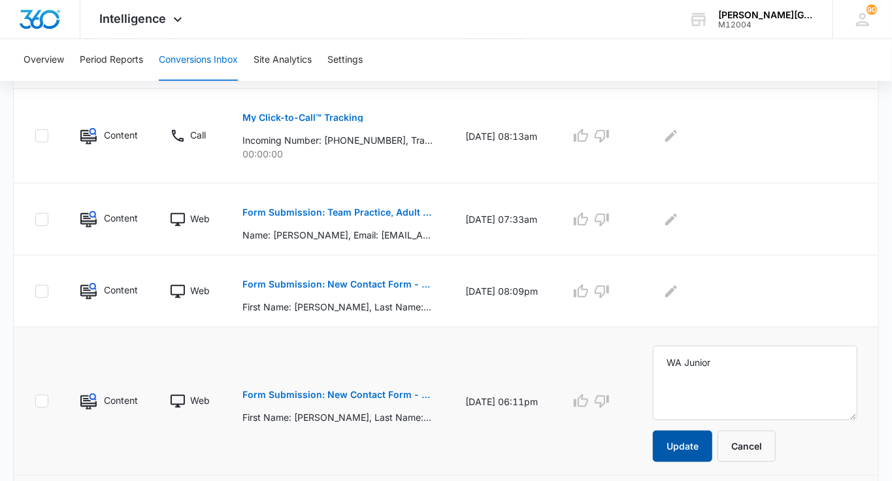
scroll to position [636, 0]
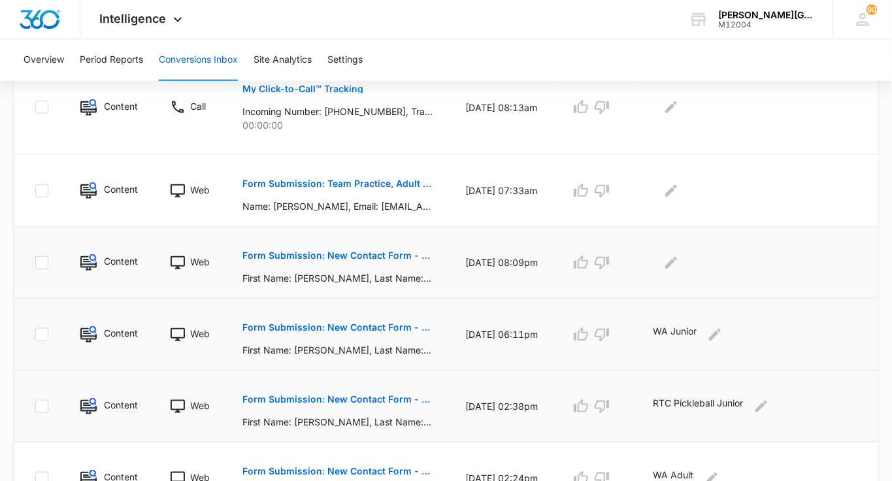
click at [411, 253] on p "Form Submission: New Contact Form - [PERSON_NAME] Tennis" at bounding box center [338, 255] width 190 height 9
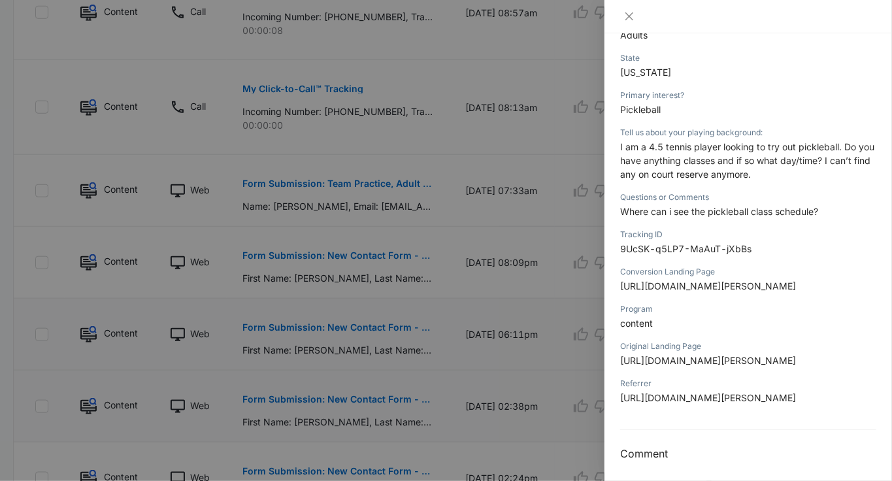
scroll to position [280, 0]
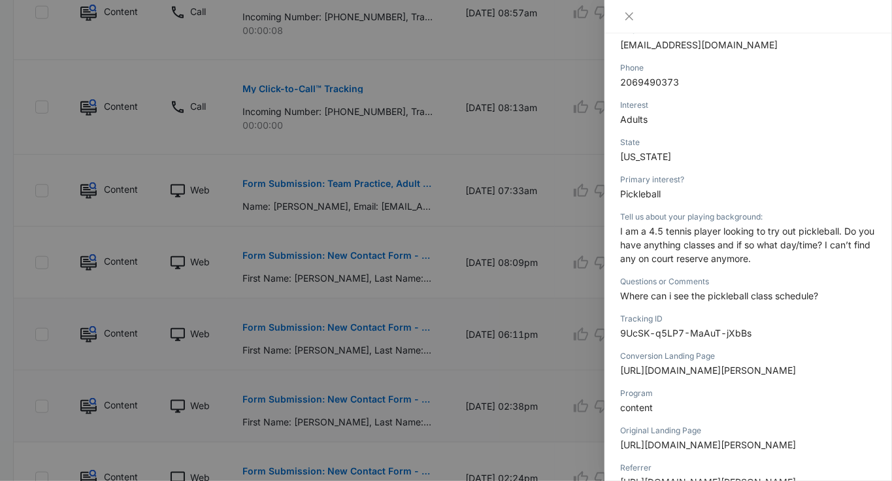
click at [511, 246] on div at bounding box center [446, 240] width 892 height 481
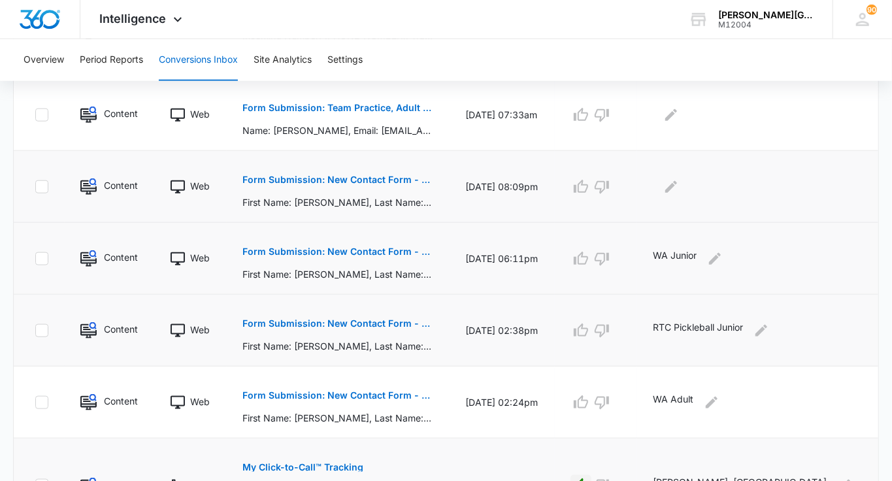
scroll to position [715, 0]
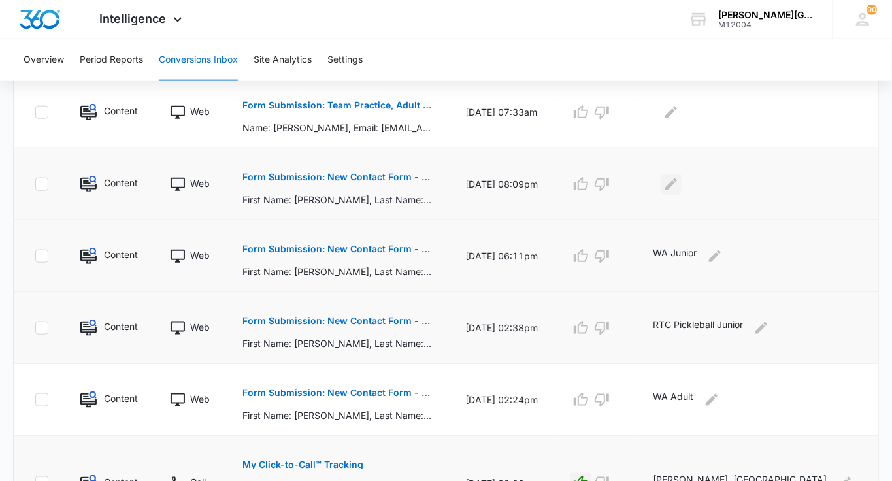
click at [679, 184] on icon "Edit Comments" at bounding box center [672, 185] width 16 height 16
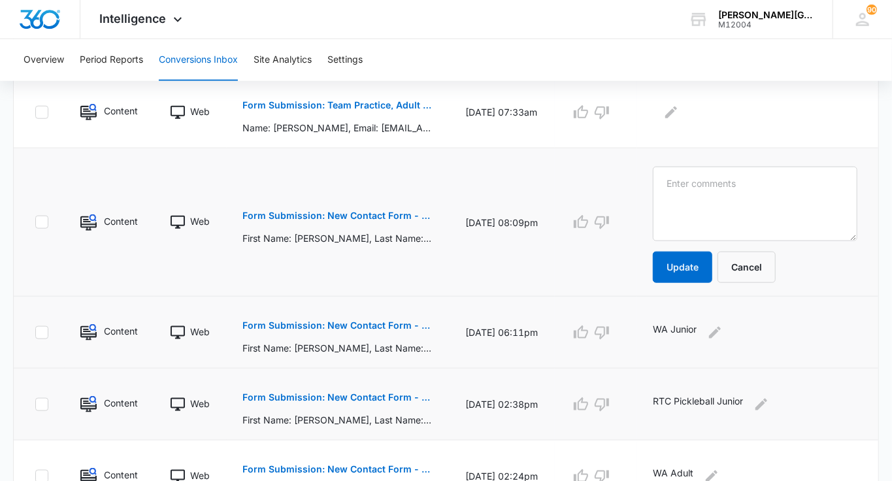
click at [719, 184] on textarea at bounding box center [755, 204] width 205 height 75
type textarea "WA Pickleball"
click at [713, 270] on button "Update" at bounding box center [682, 267] width 59 height 31
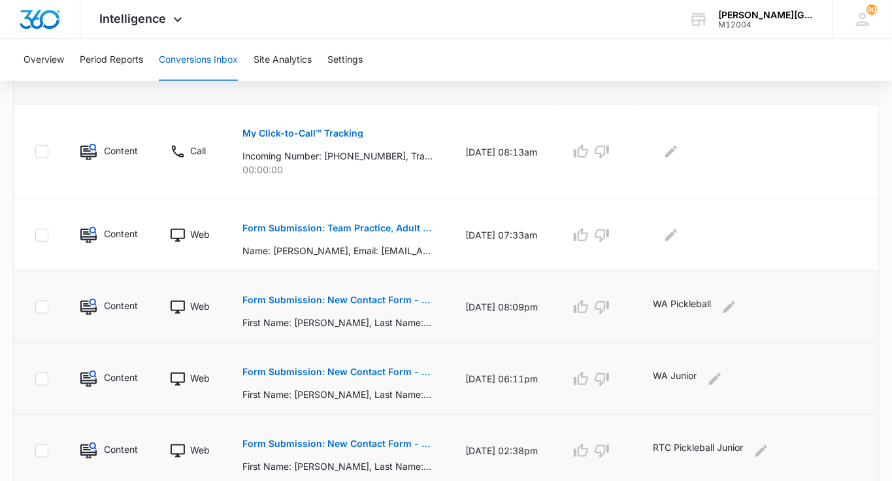
scroll to position [492, 0]
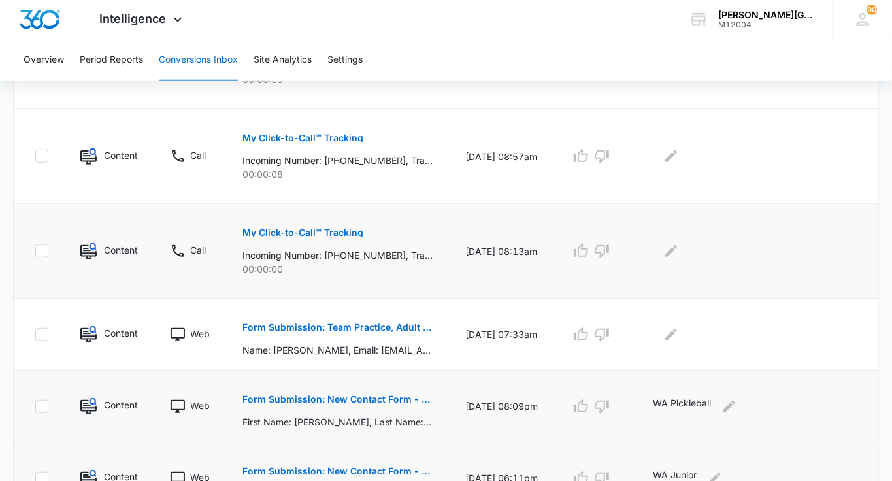
click at [349, 231] on p "My Click-to-Call™ Tracking" at bounding box center [303, 232] width 121 height 9
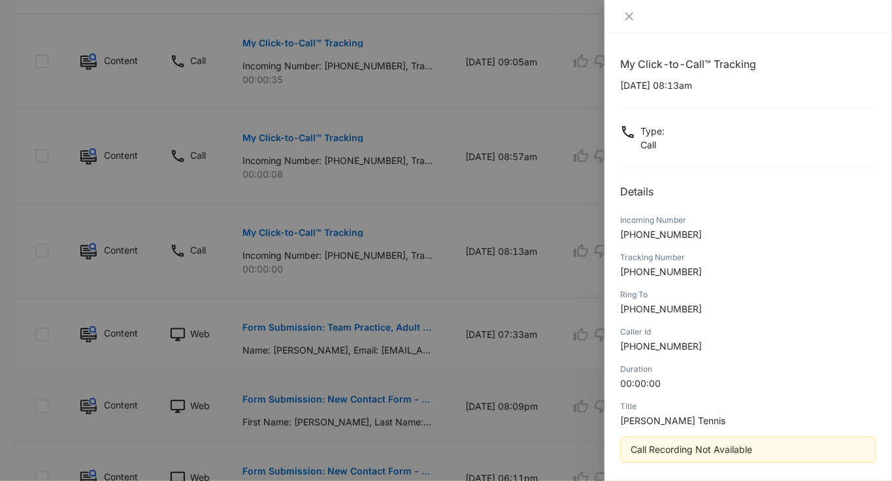
click at [666, 234] on span "[PHONE_NUMBER]" at bounding box center [661, 234] width 82 height 11
copy span "19175900577"
click at [565, 267] on div at bounding box center [446, 240] width 892 height 481
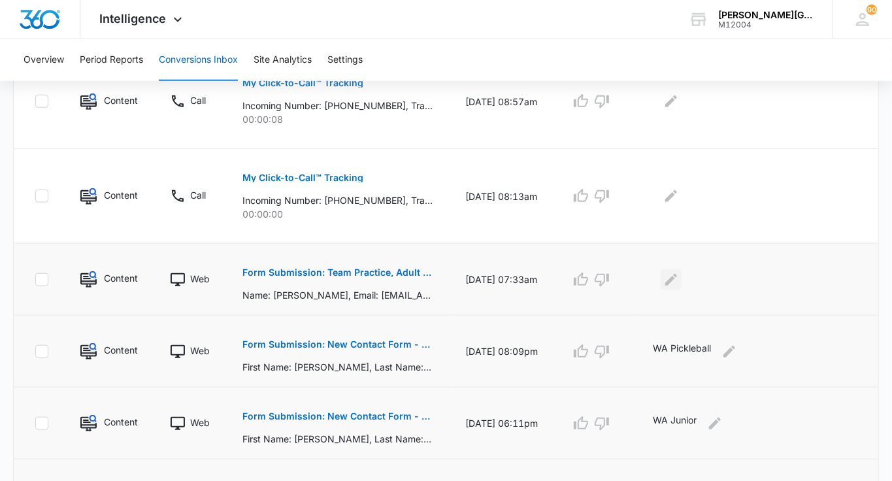
scroll to position [524, 0]
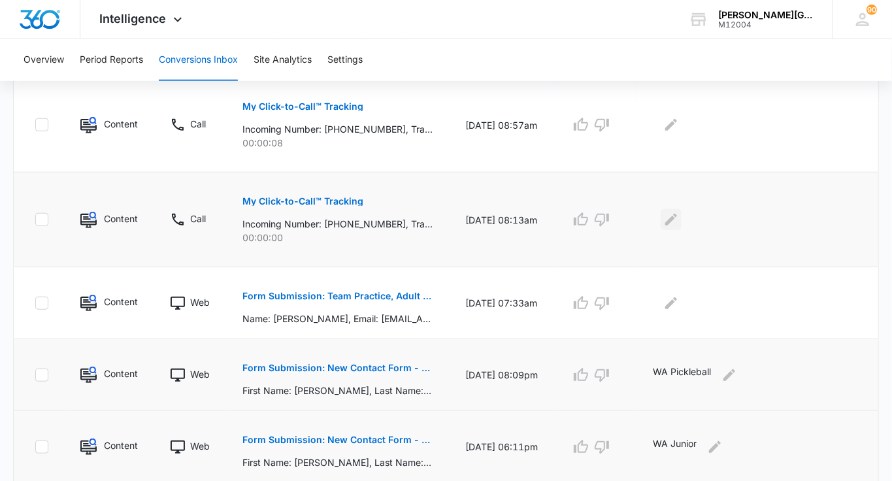
click at [677, 218] on icon "Edit Comments" at bounding box center [671, 220] width 12 height 12
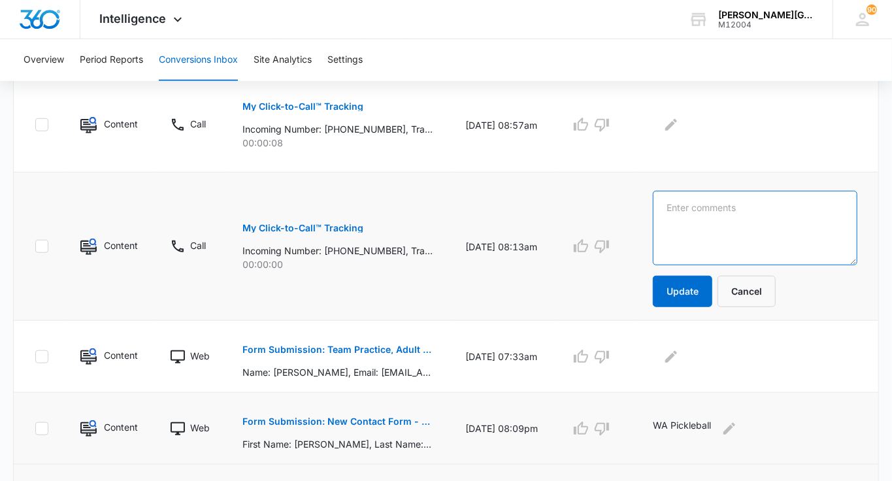
click at [720, 218] on textarea at bounding box center [755, 228] width 205 height 75
type textarea "spam"
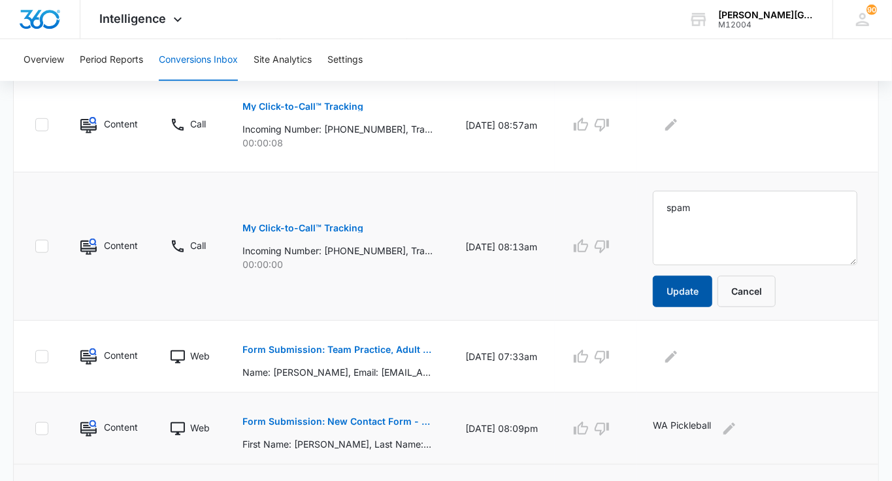
click at [713, 297] on button "Update" at bounding box center [682, 291] width 59 height 31
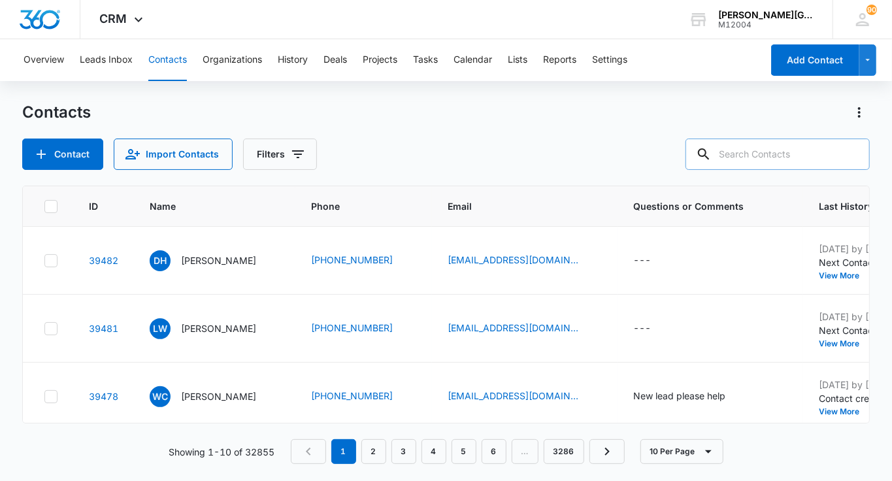
click at [776, 146] on input "text" at bounding box center [778, 154] width 184 height 31
paste input "Karen Guo <kguoforever@gmail.com>"
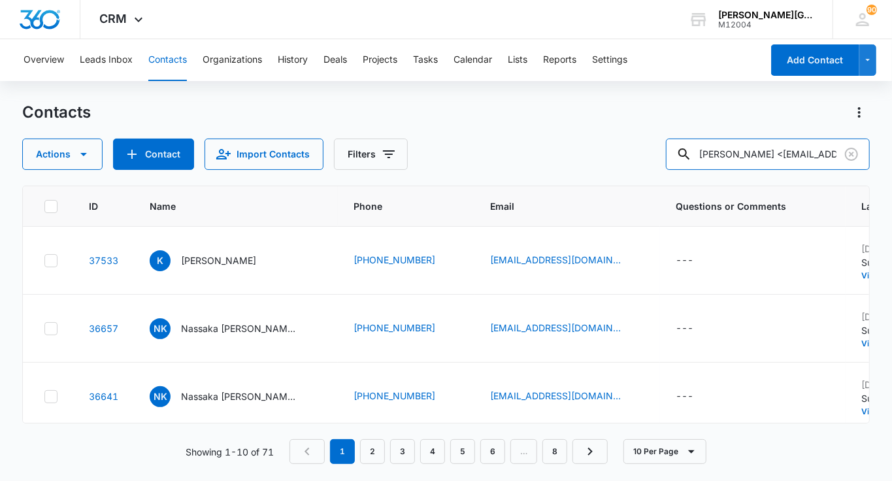
drag, startPoint x: 786, startPoint y: 151, endPoint x: 679, endPoint y: 150, distance: 107.9
click at [679, 150] on div "Actions Contact Import Contacts Filters Karen Guo <kguoforever@gmail.com>" at bounding box center [446, 154] width 848 height 31
type input "kguoforever@gmail.com"
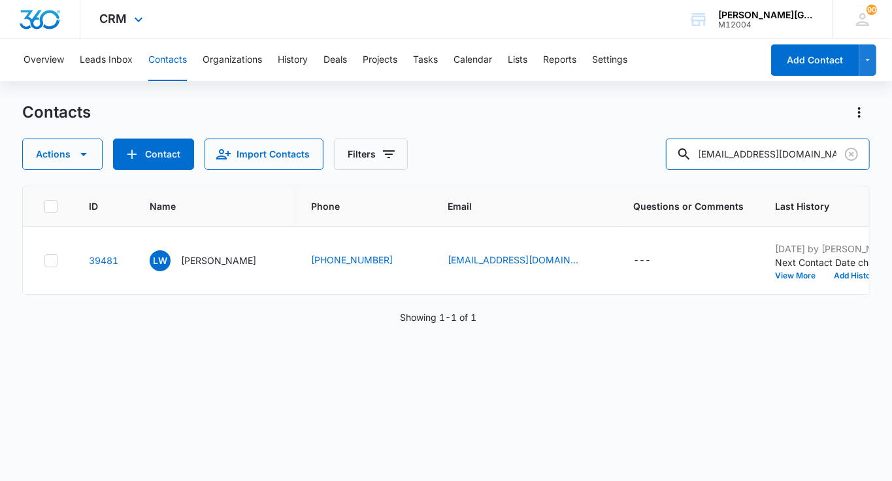
scroll to position [0, 0]
click at [825, 280] on button "Add History" at bounding box center [856, 276] width 63 height 8
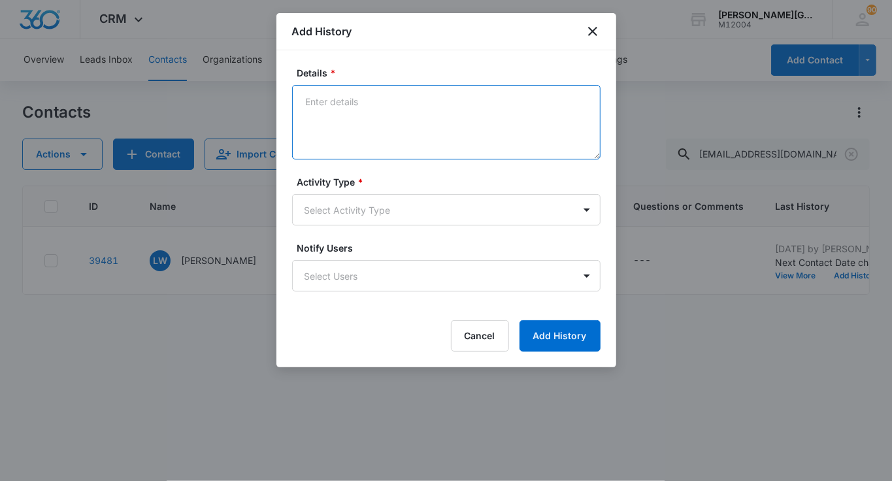
click at [435, 128] on textarea "Details *" at bounding box center [446, 122] width 309 height 75
paste textarea "Hi Gorin Tennis For your Saratoga and Dr Anna locations, can I ask how much pri…"
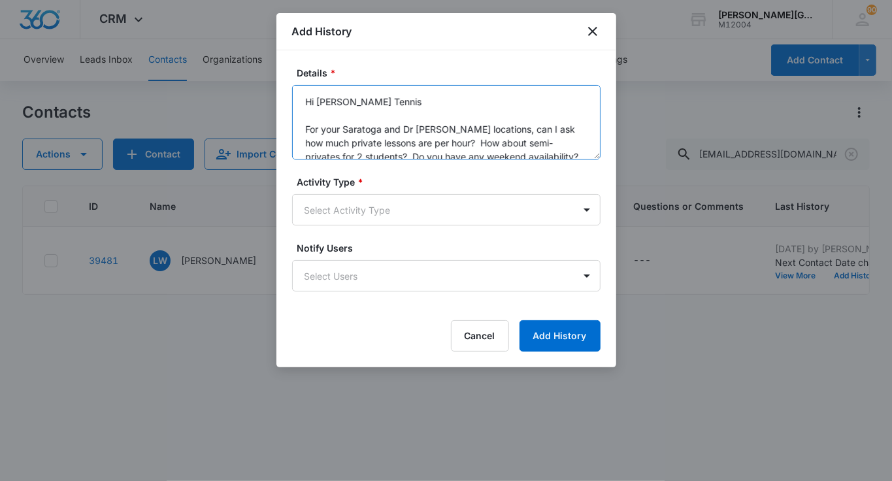
scroll to position [58, 0]
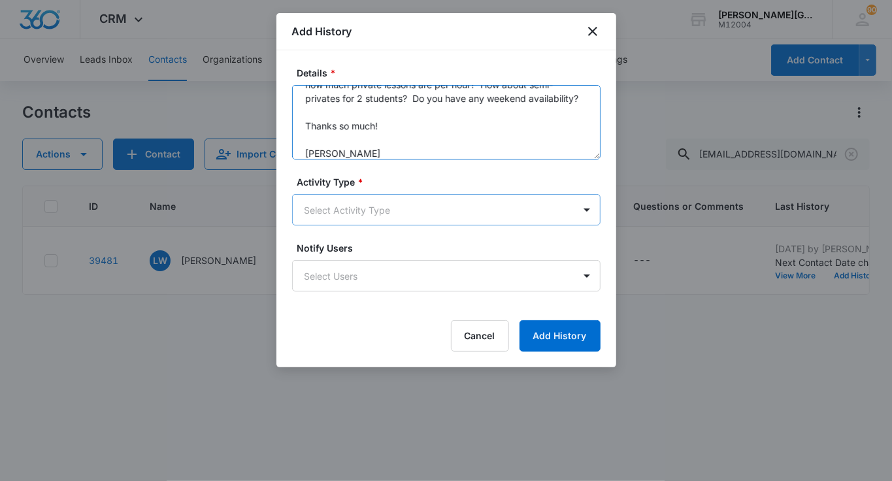
type textarea "Hi Gorin Tennis For your Saratoga and Dr Anna locations, can I ask how much pri…"
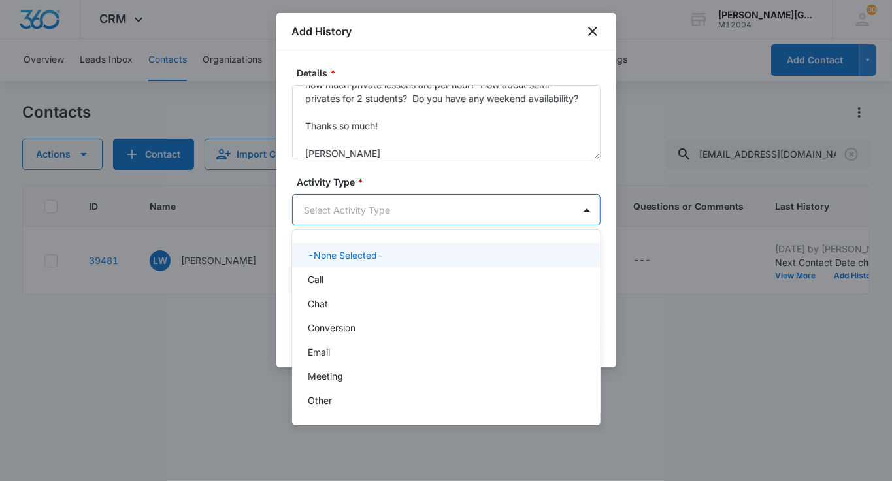
click at [409, 209] on body "CRM Apps Reputation Websites Forms CRM Email Social Shop Payments POS Content A…" at bounding box center [446, 240] width 892 height 481
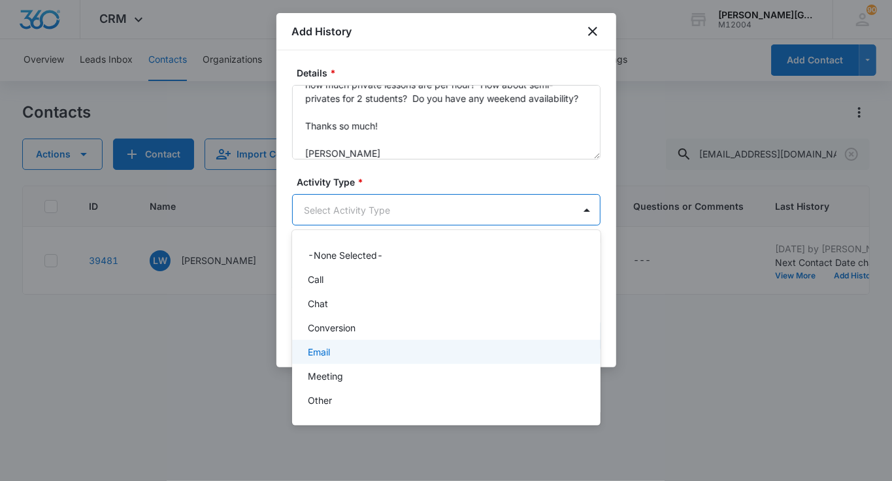
click at [363, 348] on div "Email" at bounding box center [445, 352] width 275 height 14
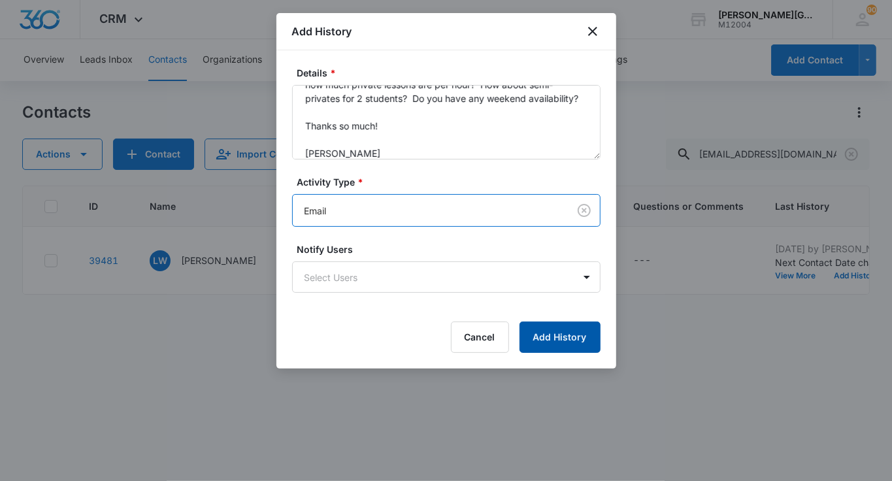
click at [533, 331] on button "Add History" at bounding box center [560, 337] width 81 height 31
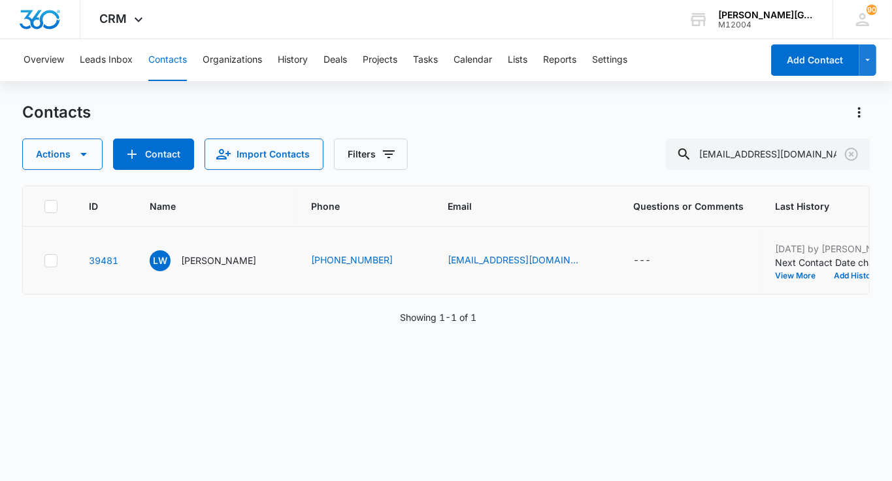
click at [812, 295] on td "Sep 8, 2025 by Elizabeth Vankova Next Contact Date changed to 2025-09-10. View …" at bounding box center [857, 261] width 195 height 68
click at [825, 280] on button "Add History" at bounding box center [856, 276] width 63 height 8
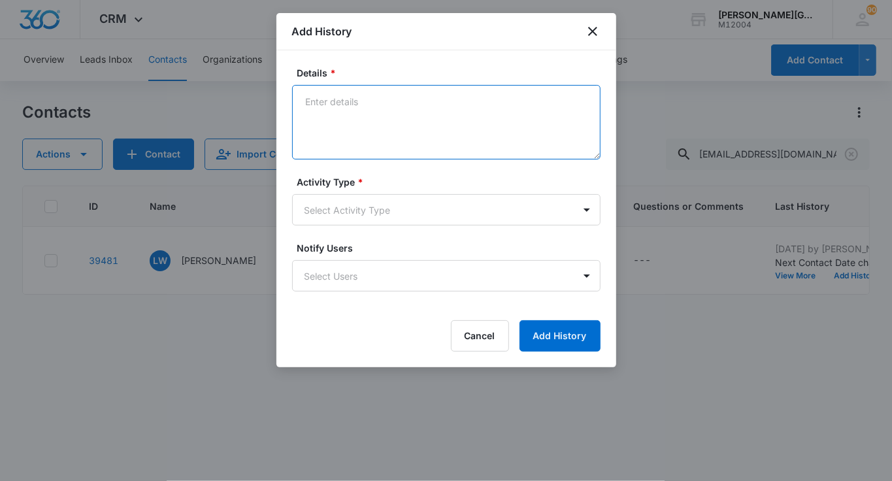
click at [373, 129] on textarea "Details *" at bounding box center [446, 122] width 309 height 75
paste textarea "Hello Karen, Thank you for your email! Absolutely! Gorin Tennis Academy works w…"
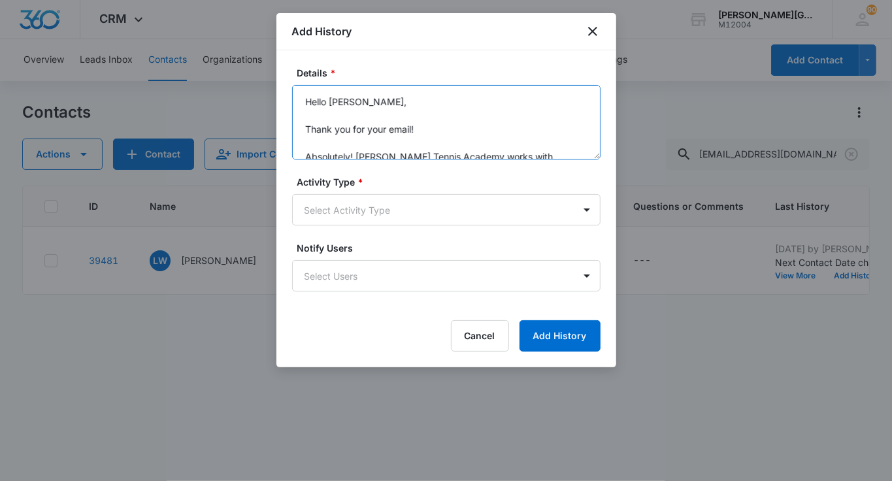
scroll to position [223, 0]
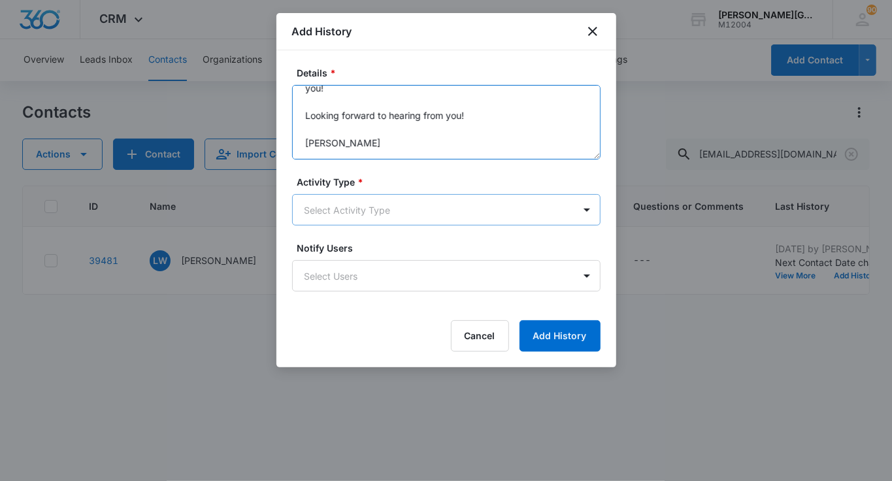
type textarea "Hello Karen, Thank you for your email! Absolutely! Gorin Tennis Academy works w…"
click at [345, 209] on body "CRM Apps Reputation Websites Forms CRM Email Social Shop Payments POS Content A…" at bounding box center [446, 240] width 892 height 481
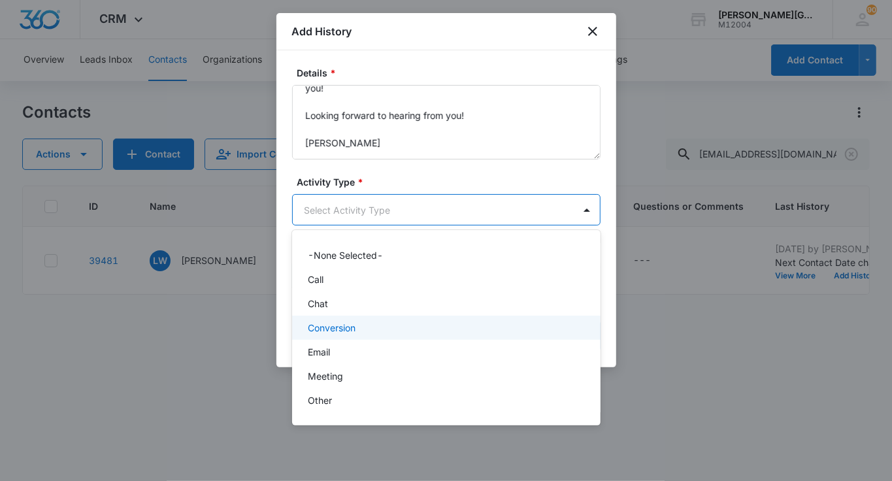
click at [331, 352] on div "Email" at bounding box center [445, 352] width 275 height 14
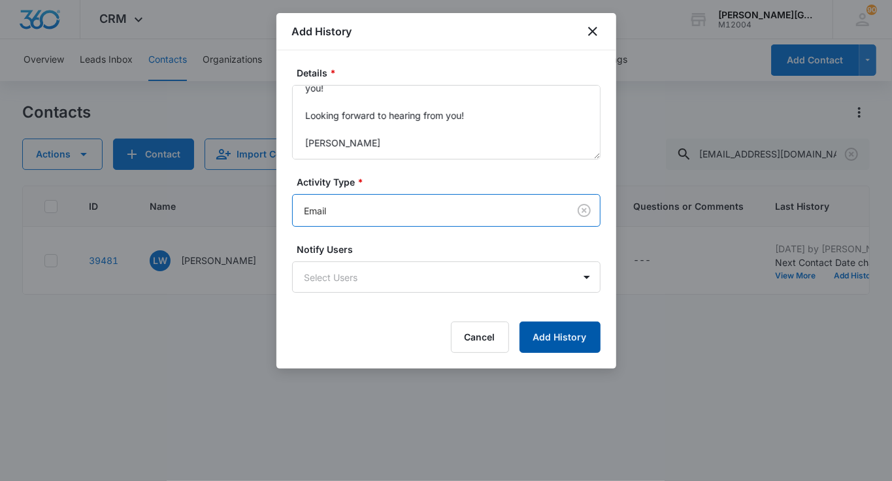
click at [579, 333] on button "Add History" at bounding box center [560, 337] width 81 height 31
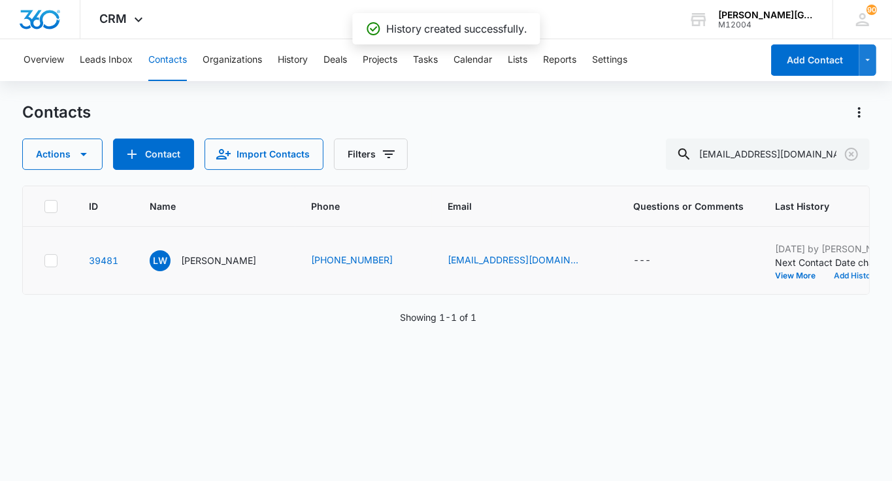
click at [825, 280] on button "Add History" at bounding box center [856, 276] width 63 height 8
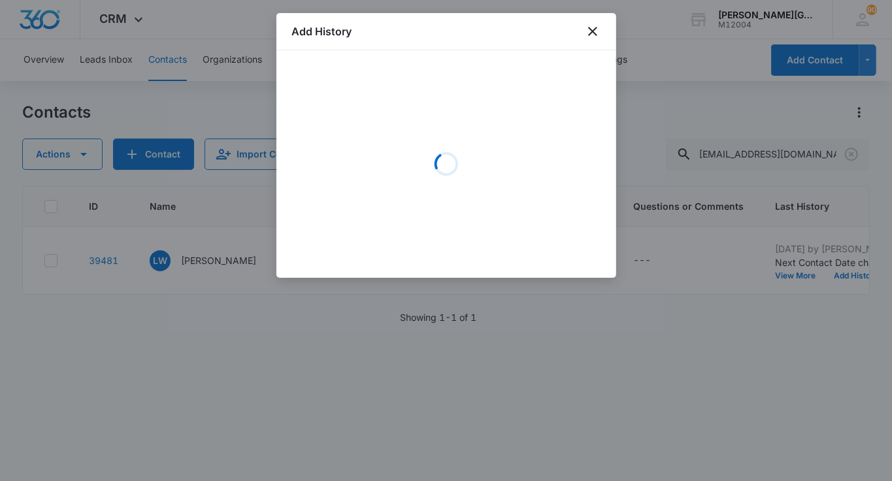
click at [433, 127] on div "Loading" at bounding box center [446, 164] width 309 height 196
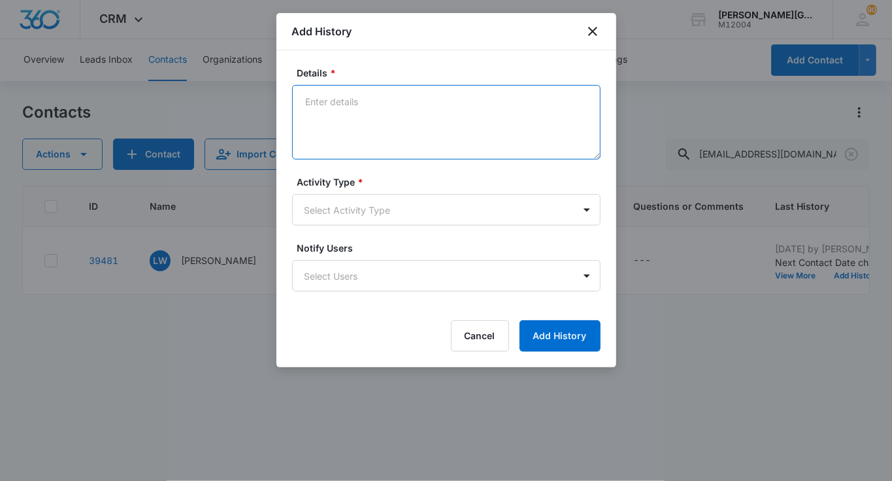
click at [400, 120] on textarea "Details *" at bounding box center [446, 122] width 309 height 75
paste textarea "Thanks very much, Elizabeth! I'll figure out my kid's schedule better and then …"
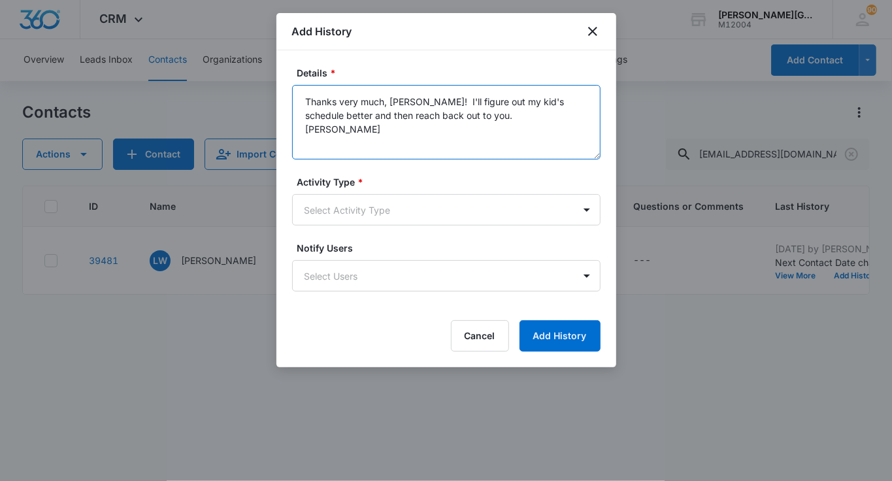
type textarea "Thanks very much, Elizabeth! I'll figure out my kid's schedule better and then …"
click at [348, 186] on label "Activity Type *" at bounding box center [451, 182] width 309 height 14
click at [347, 202] on body "CRM Apps Reputation Websites Forms CRM Email Social Shop Payments POS Content A…" at bounding box center [446, 240] width 892 height 481
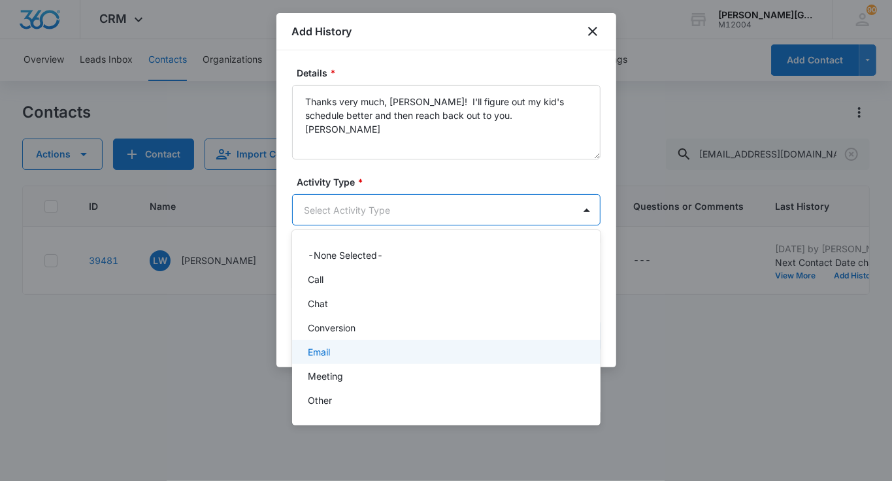
click at [356, 340] on div "Email" at bounding box center [446, 352] width 309 height 24
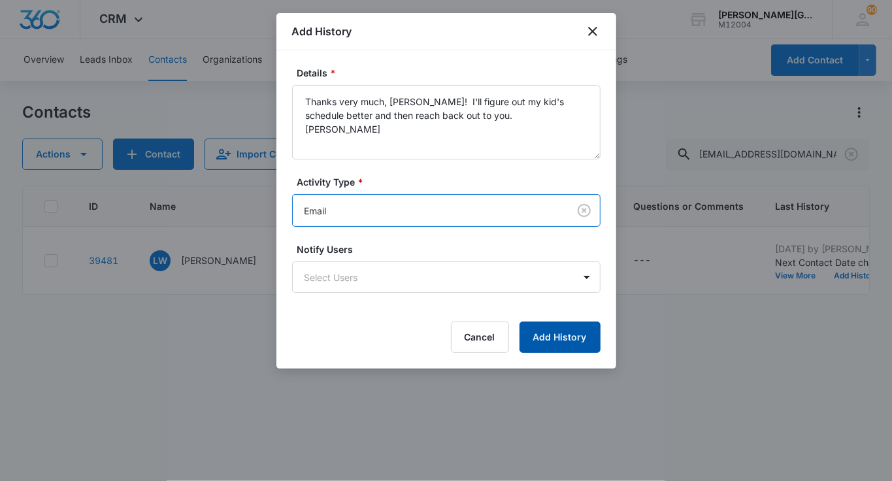
click at [556, 332] on button "Add History" at bounding box center [560, 337] width 81 height 31
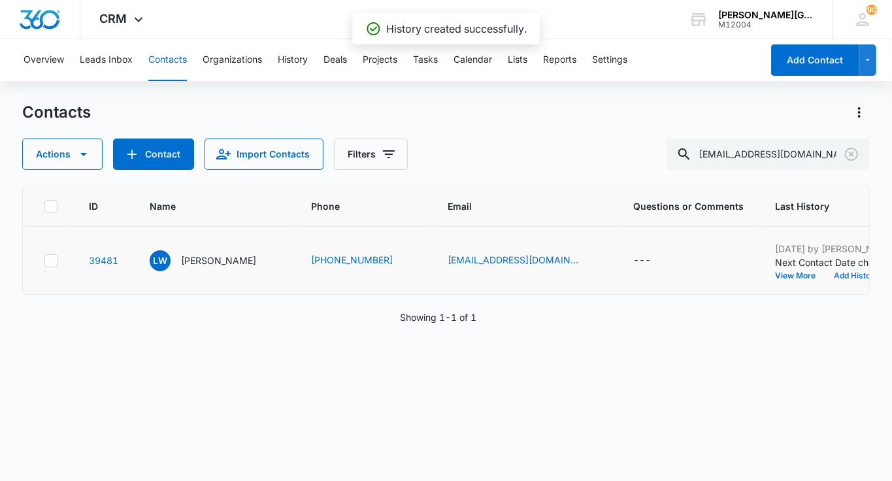
click at [825, 280] on button "Add History" at bounding box center [856, 276] width 63 height 8
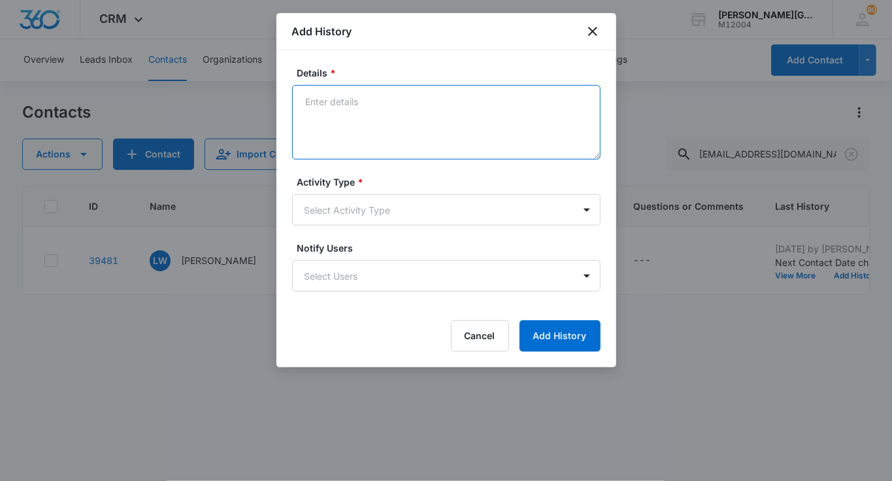
click at [367, 114] on textarea "Details *" at bounding box center [446, 122] width 309 height 75
paste textarea "Hi Karen, Sounds good! Looking forward to hearing from you! We have nine profes…"
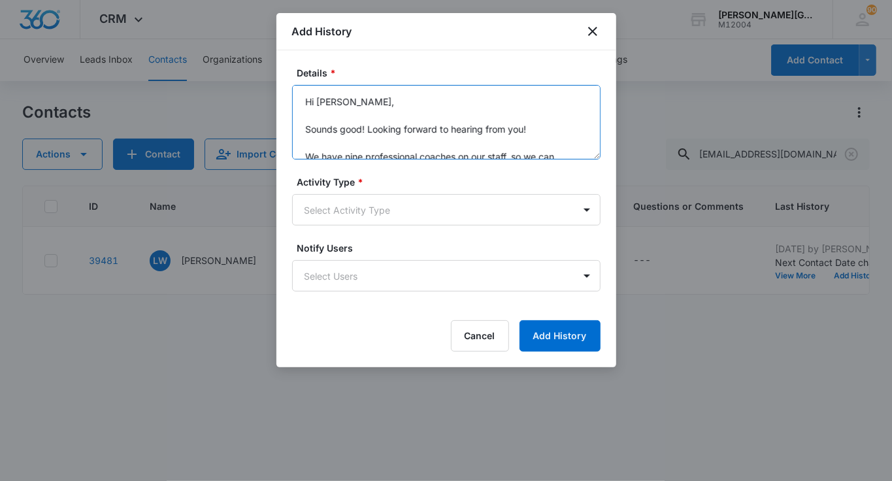
scroll to position [72, 0]
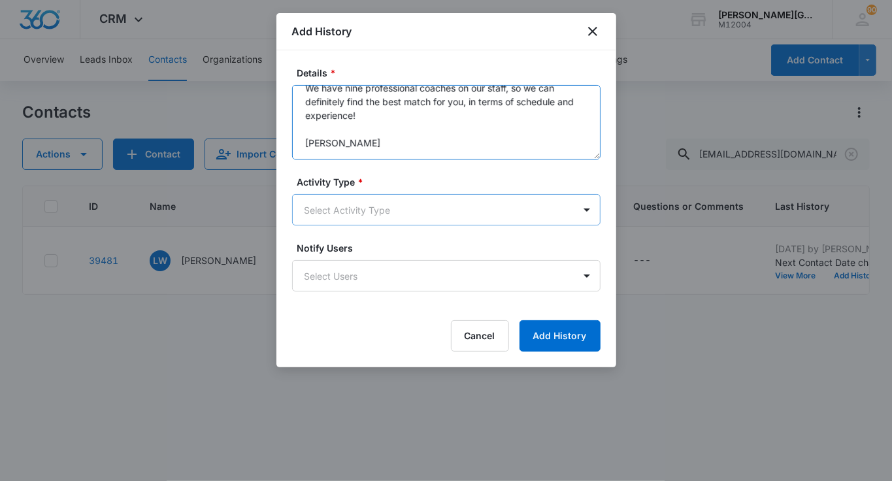
type textarea "Hi Karen, Sounds good! Looking forward to hearing from you! We have nine profes…"
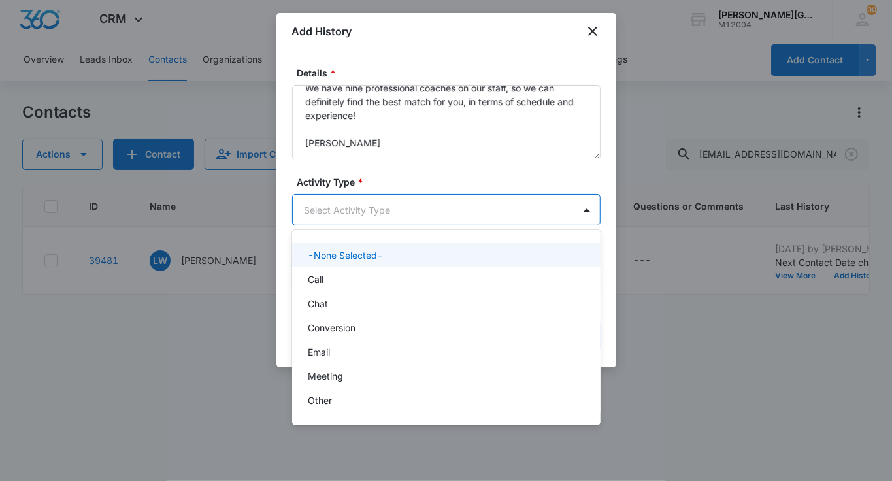
click at [356, 213] on body "CRM Apps Reputation Websites Forms CRM Email Social Shop Payments POS Content A…" at bounding box center [446, 240] width 892 height 481
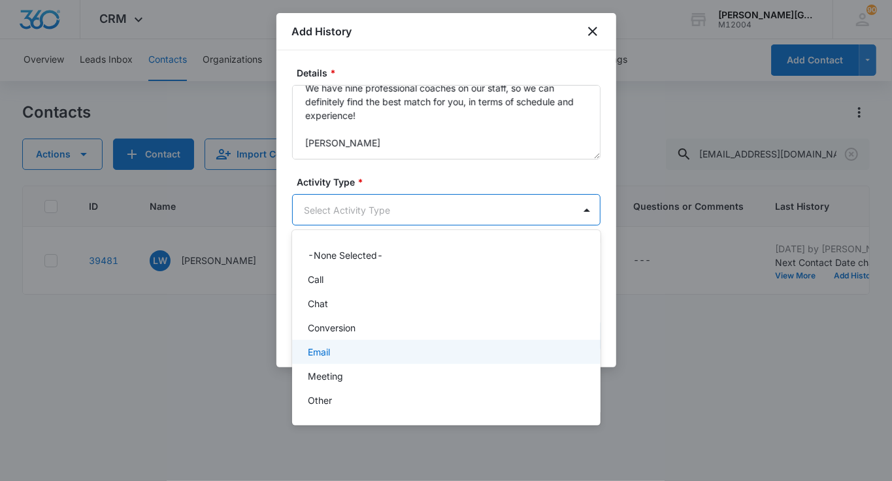
click at [338, 350] on div "Email" at bounding box center [445, 352] width 275 height 14
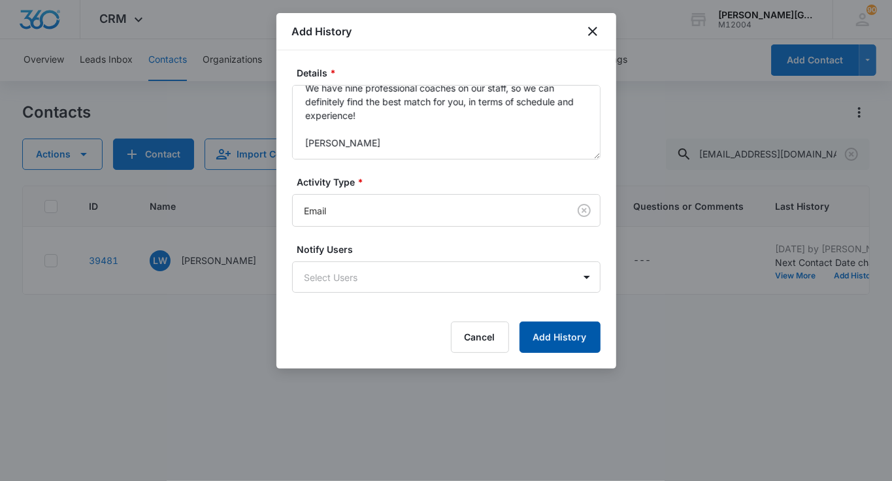
click at [546, 327] on button "Add History" at bounding box center [560, 337] width 81 height 31
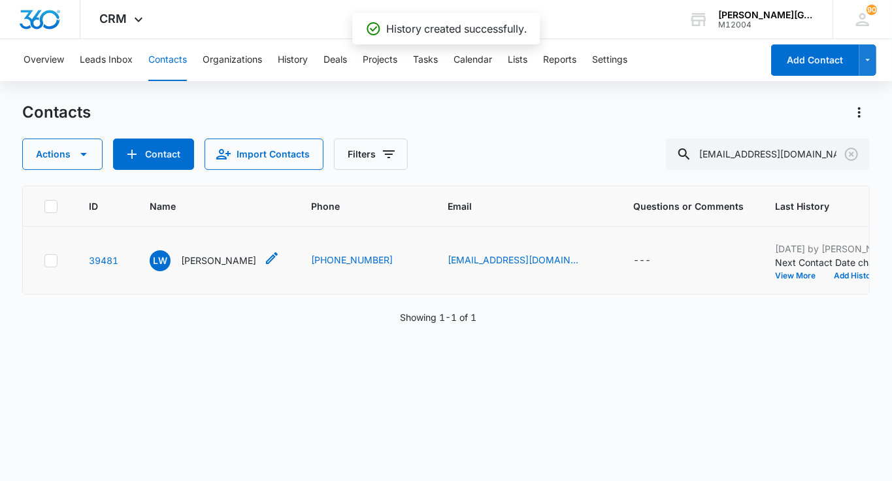
click at [212, 267] on p "Lauren Watt" at bounding box center [218, 261] width 75 height 14
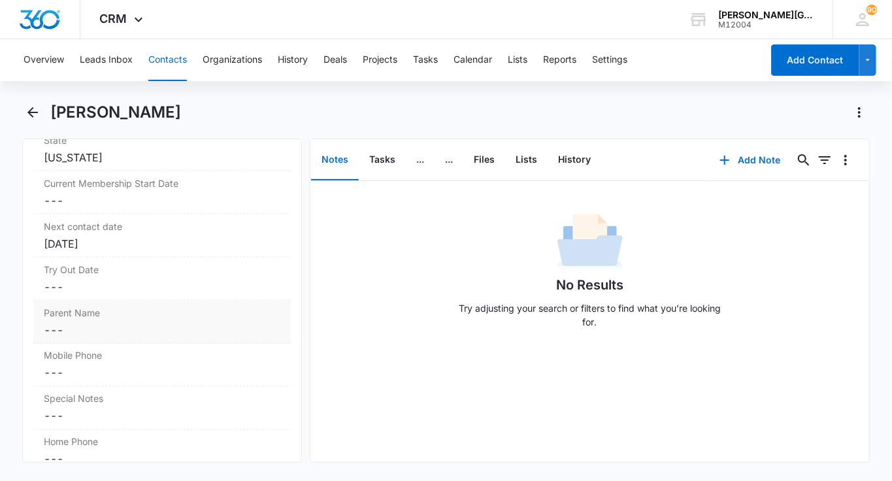
scroll to position [1126, 0]
click at [134, 311] on label "Parent Name" at bounding box center [162, 312] width 237 height 14
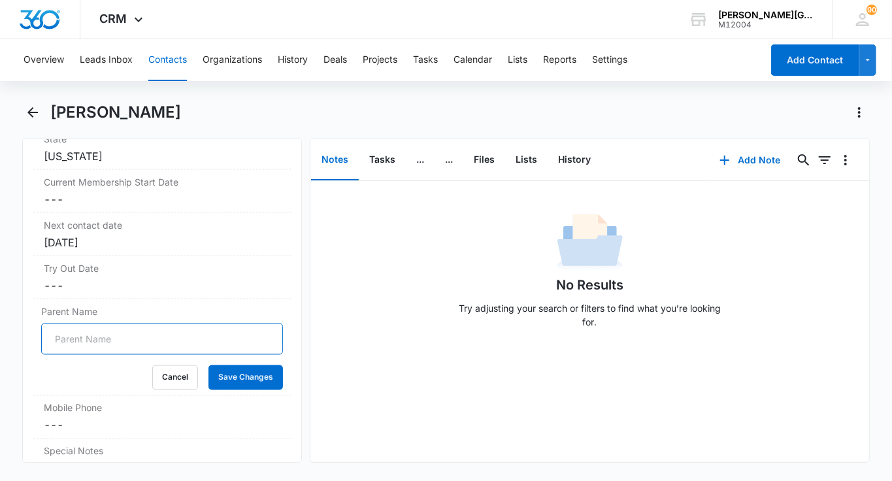
click at [107, 339] on input "Parent Name" at bounding box center [162, 339] width 242 height 31
paste input "Karen Guo"
type input "Karen Guo"
click at [229, 368] on button "Save Changes" at bounding box center [246, 377] width 75 height 25
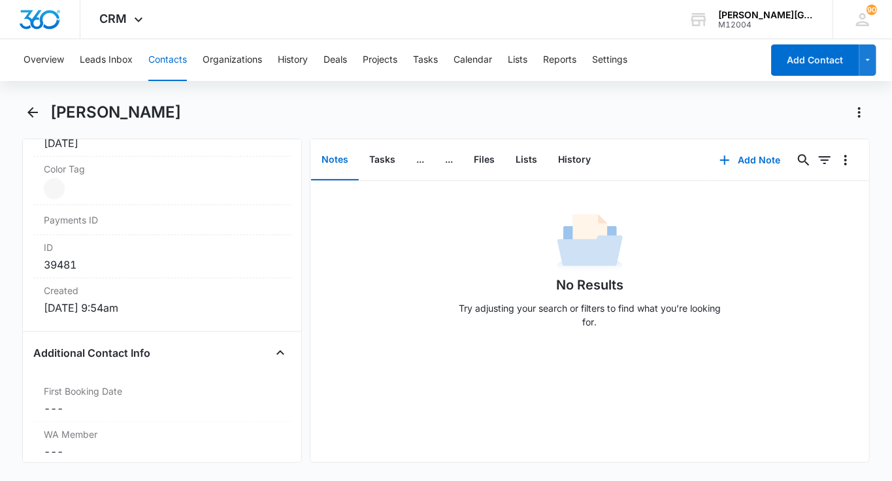
scroll to position [547, 0]
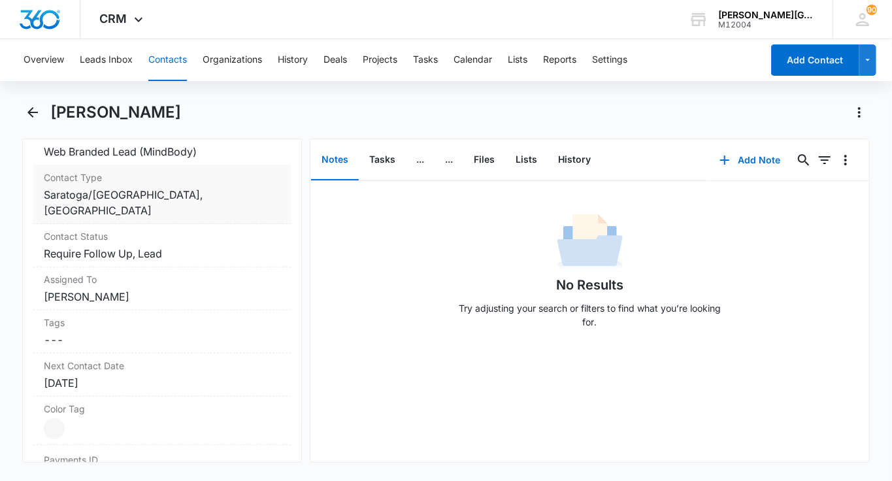
click at [176, 216] on div "Contact Type Cancel Save Changes Saratoga/West Valley College, Cupertino - De A…" at bounding box center [162, 194] width 258 height 59
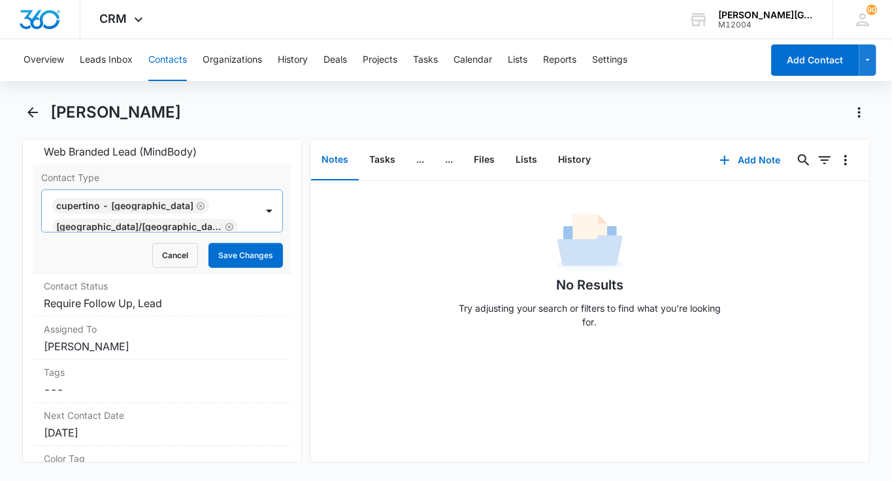
click at [218, 239] on div at bounding box center [147, 248] width 186 height 18
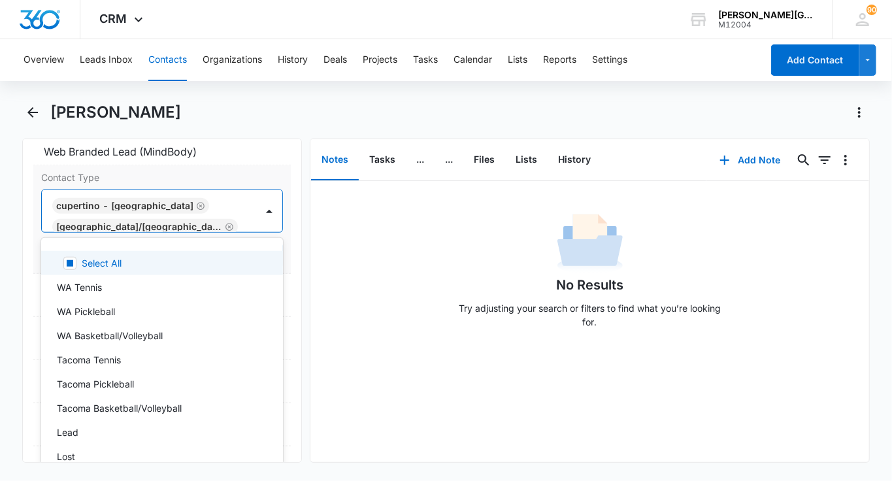
scroll to position [3, 0]
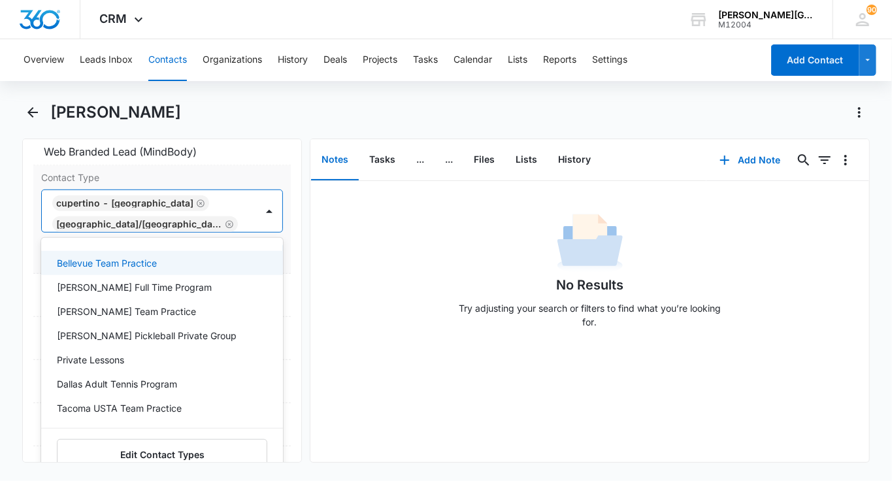
type input "pri"
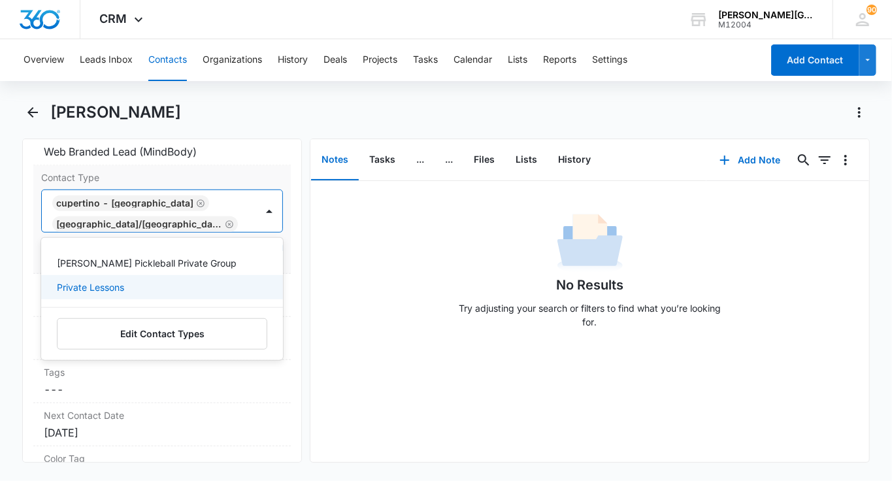
click at [152, 281] on div "Private Lessons" at bounding box center [161, 287] width 208 height 14
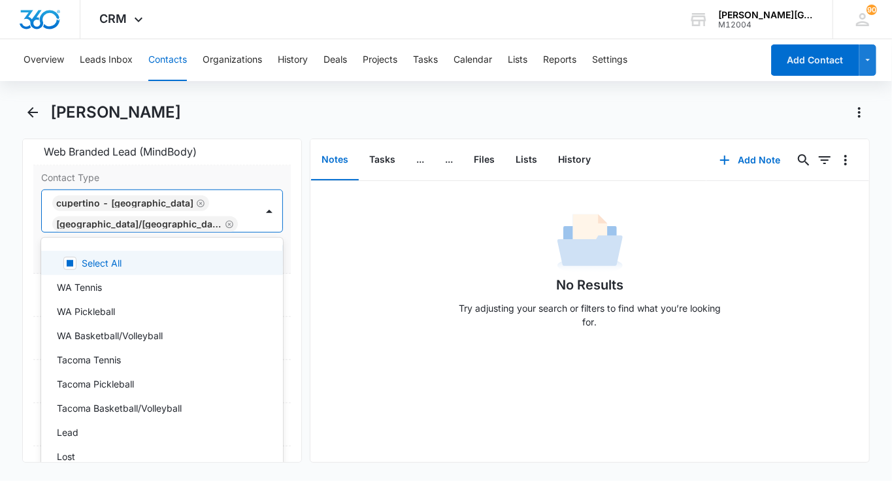
click at [255, 202] on div "Cupertino - De Anza College Saratoga/West Valley College Private Lessons" at bounding box center [149, 211] width 214 height 42
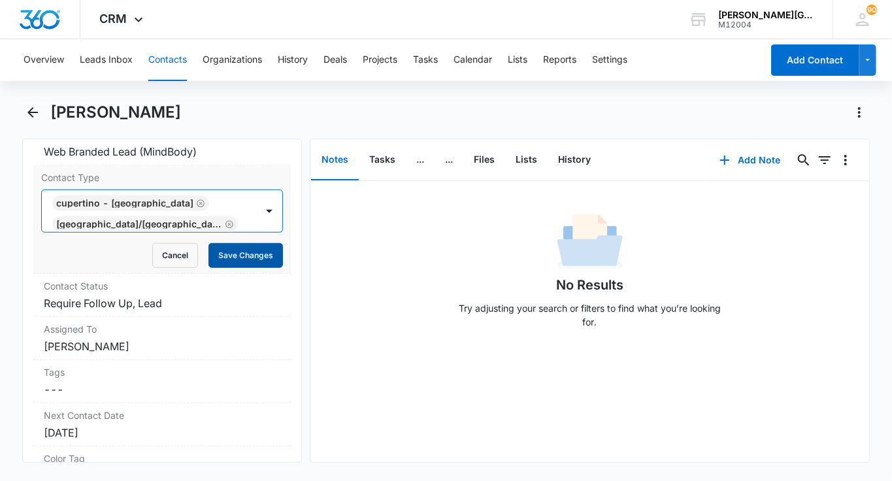
click at [245, 250] on button "Save Changes" at bounding box center [246, 255] width 75 height 25
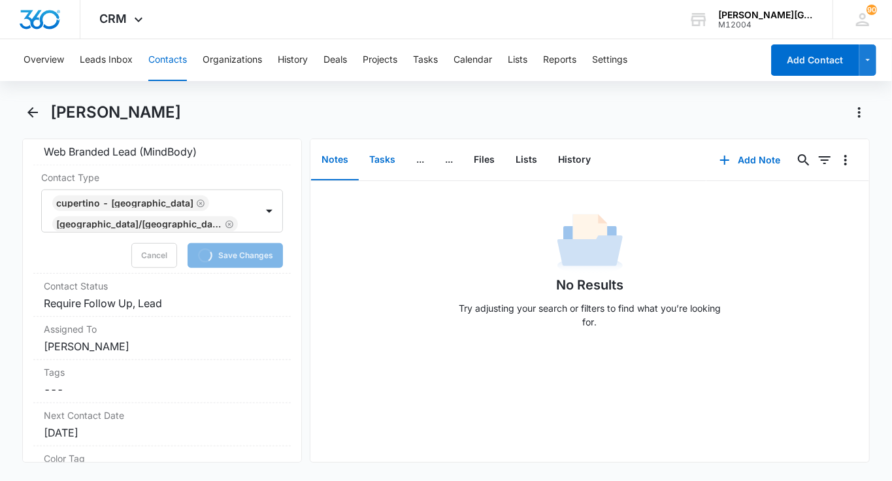
click at [386, 164] on button "Tasks" at bounding box center [382, 160] width 47 height 41
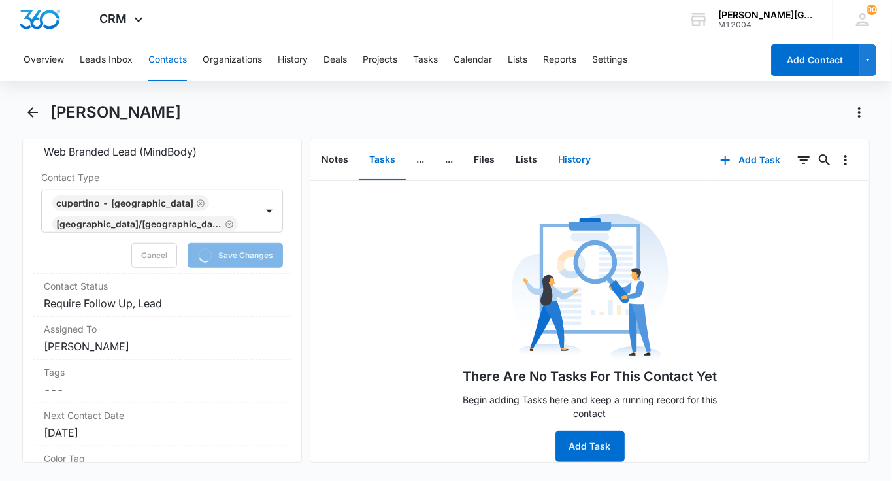
click at [581, 161] on button "History" at bounding box center [575, 160] width 54 height 41
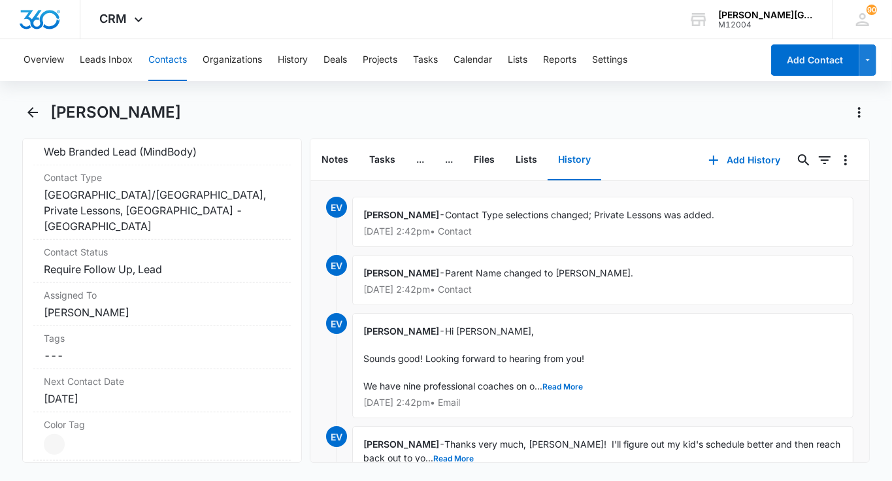
scroll to position [43, 0]
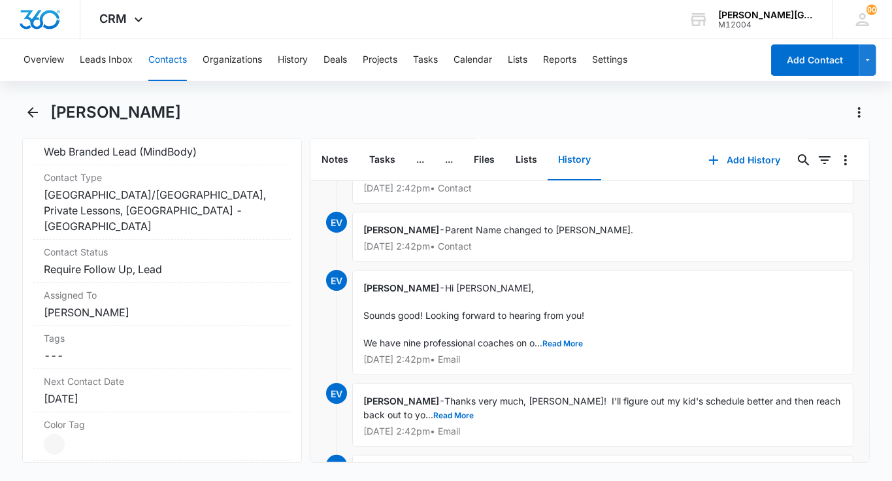
click at [168, 61] on button "Contacts" at bounding box center [167, 60] width 39 height 42
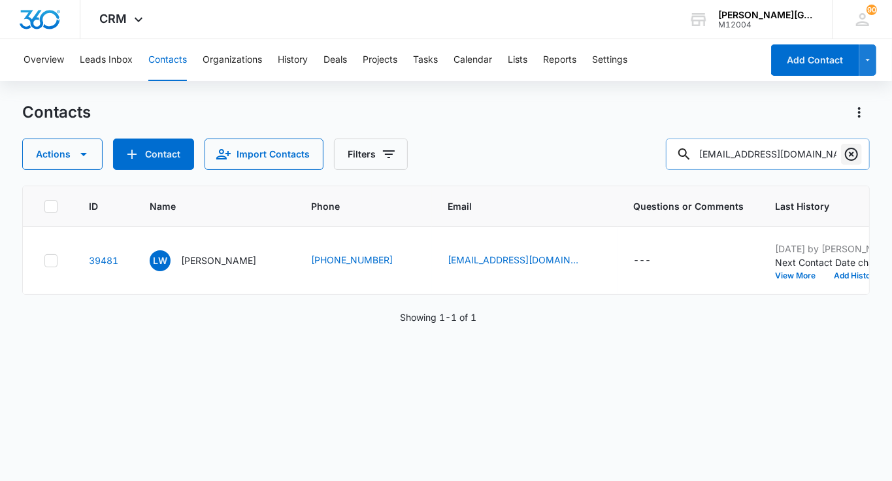
click at [854, 158] on icon "Clear" at bounding box center [852, 154] width 16 height 16
